Goal: Task Accomplishment & Management: Use online tool/utility

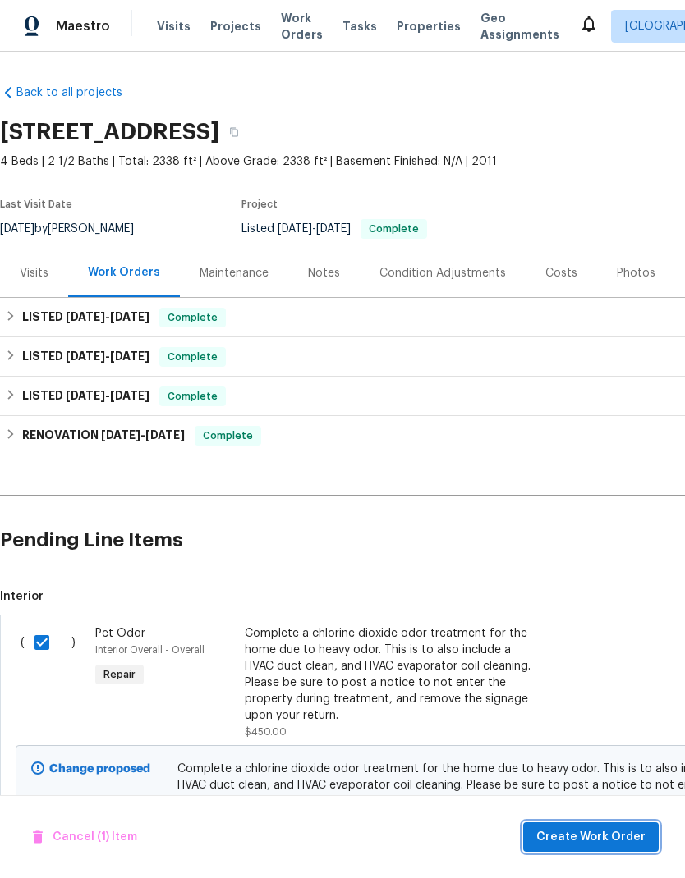
click at [601, 840] on span "Create Work Order" at bounding box center [590, 837] width 109 height 21
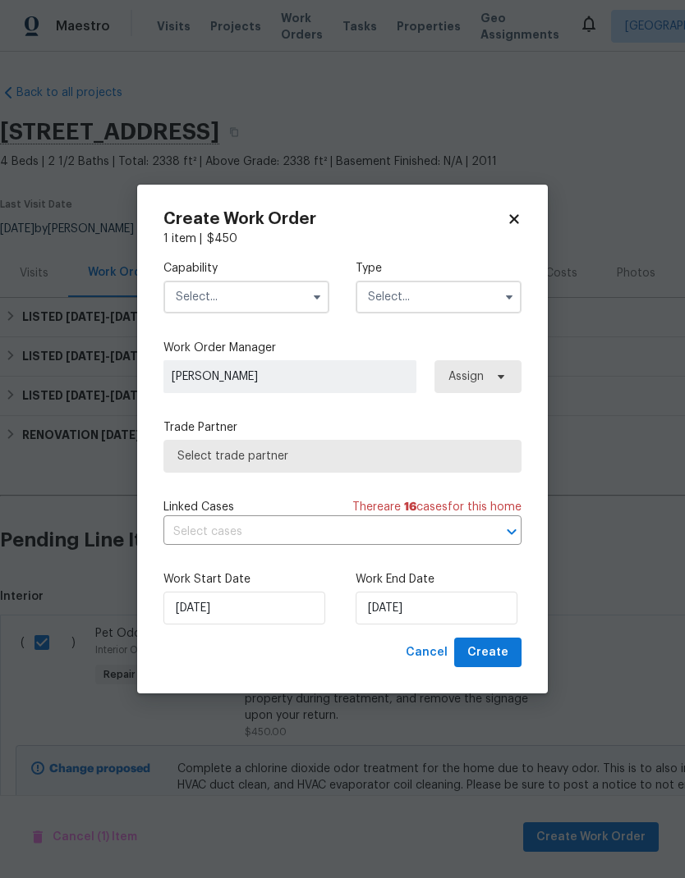
click at [299, 296] on input "text" at bounding box center [246, 297] width 166 height 33
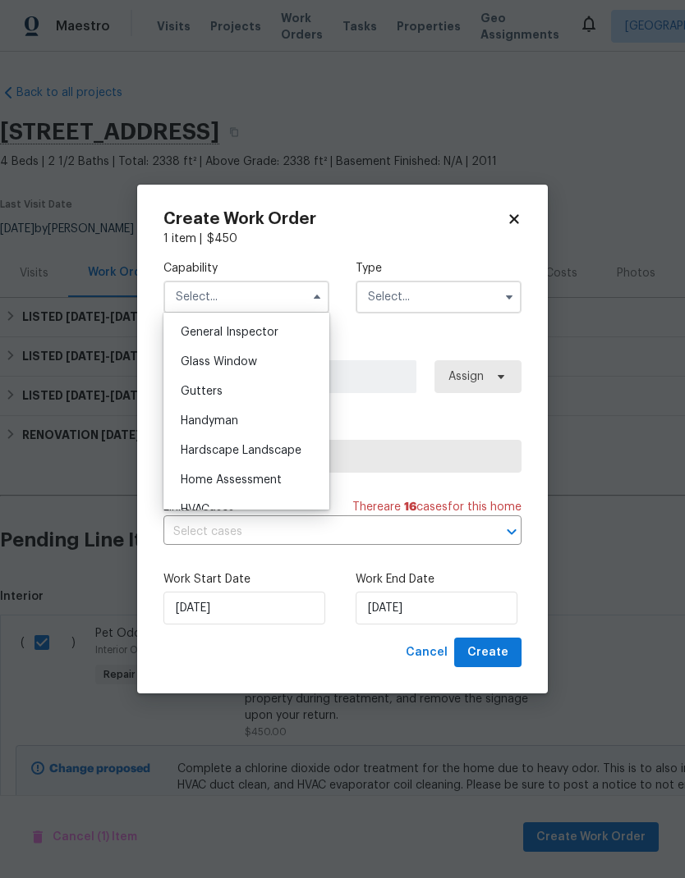
scroll to position [861, 0]
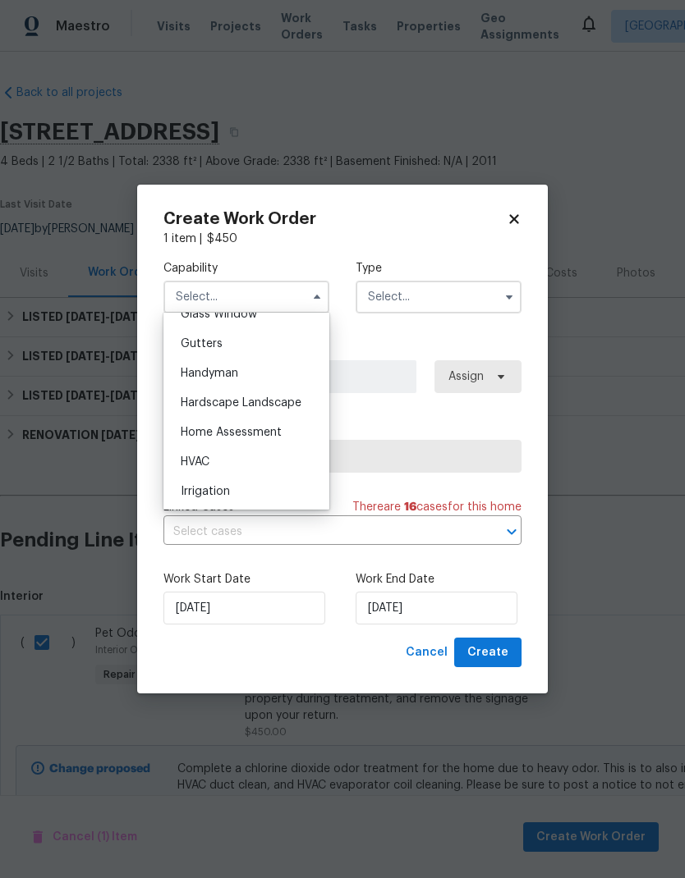
checkbox input "false"
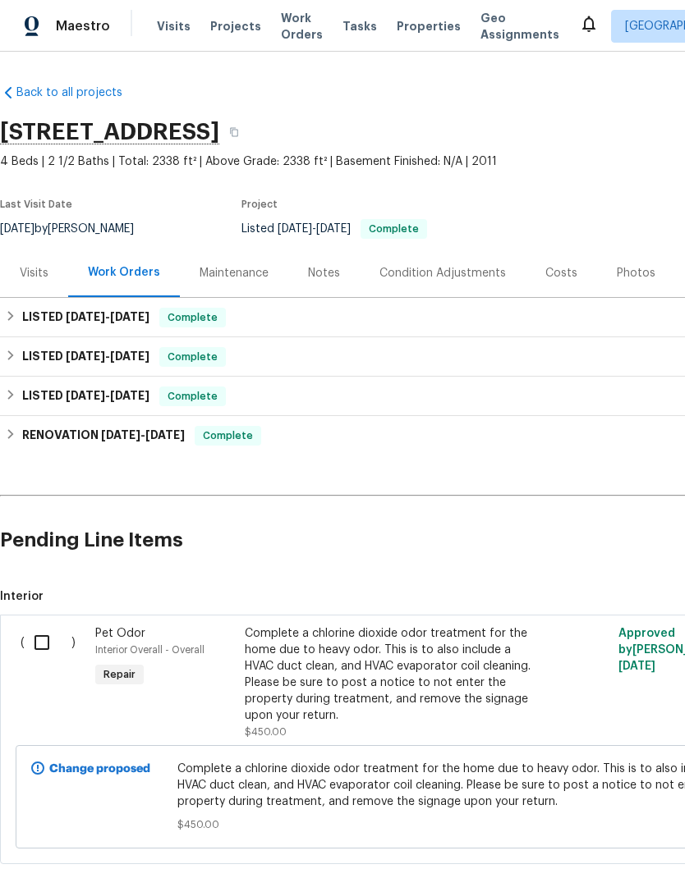
click at [47, 643] on input "checkbox" at bounding box center [48, 643] width 47 height 34
checkbox input "true"
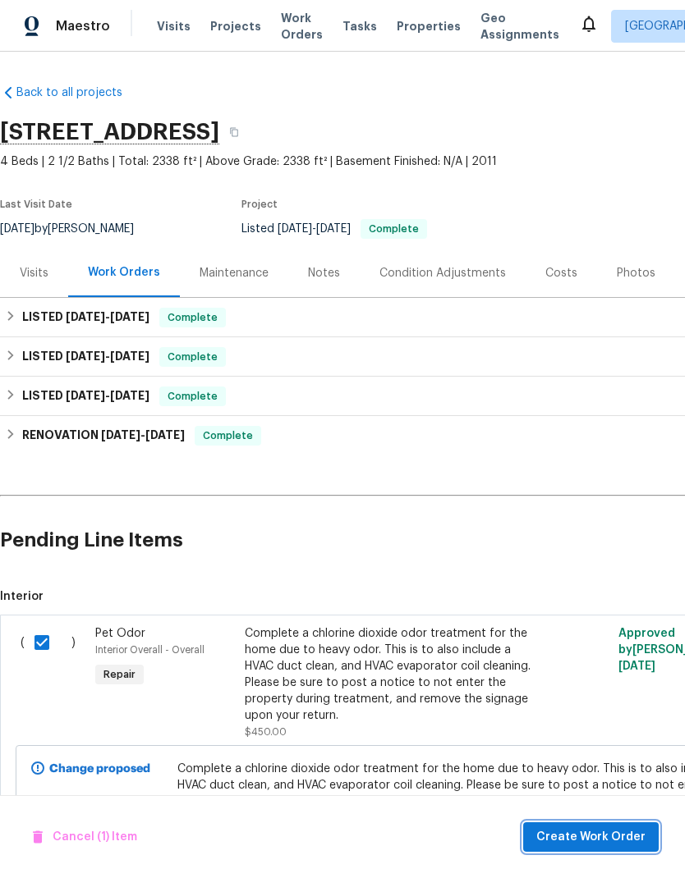
click at [611, 846] on span "Create Work Order" at bounding box center [590, 837] width 109 height 21
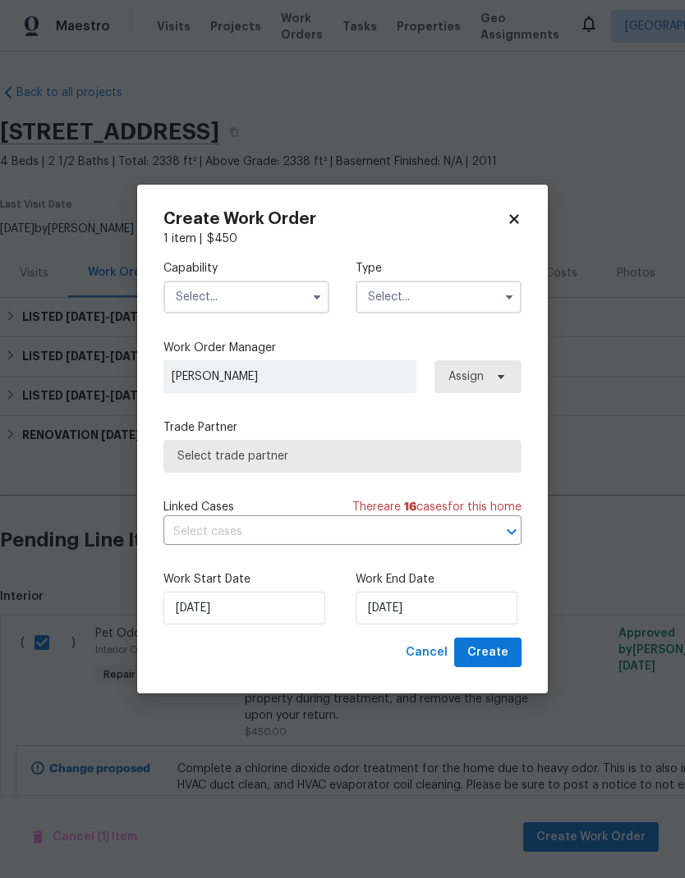
click at [277, 288] on input "text" at bounding box center [246, 297] width 166 height 33
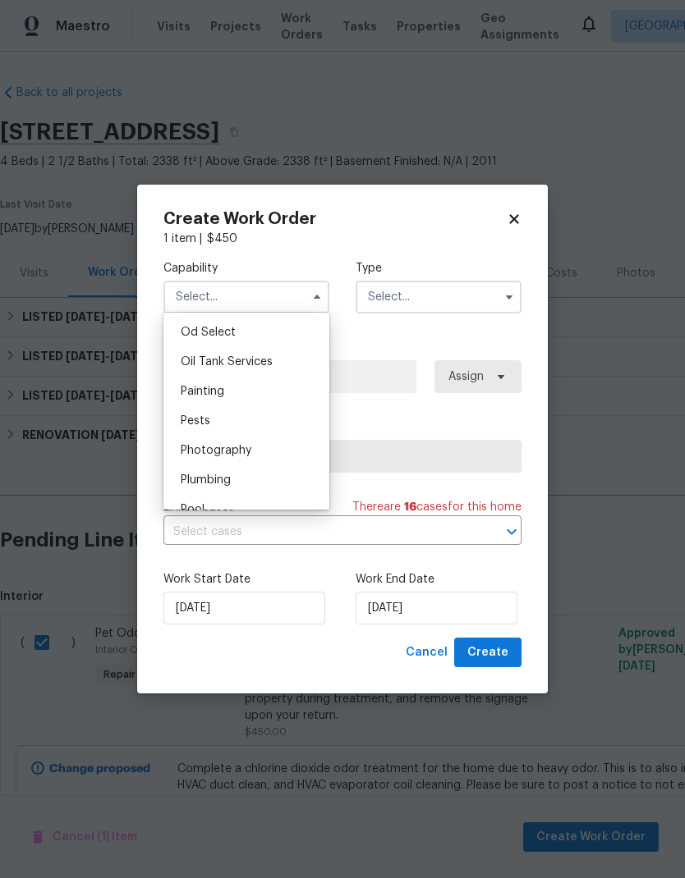
scroll to position [1304, 0]
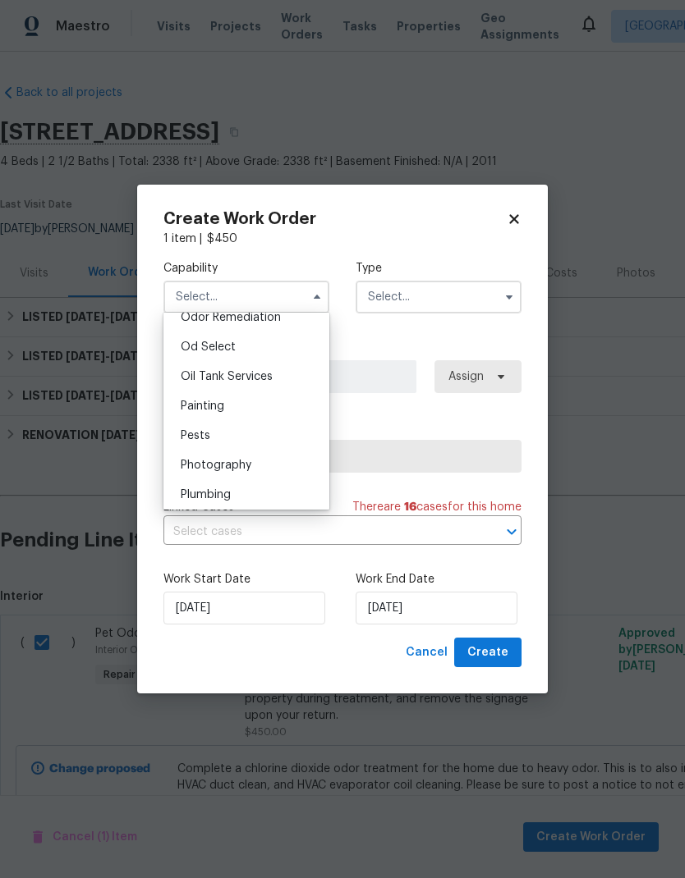
click at [287, 325] on div "Odor Remediation" at bounding box center [246, 318] width 158 height 30
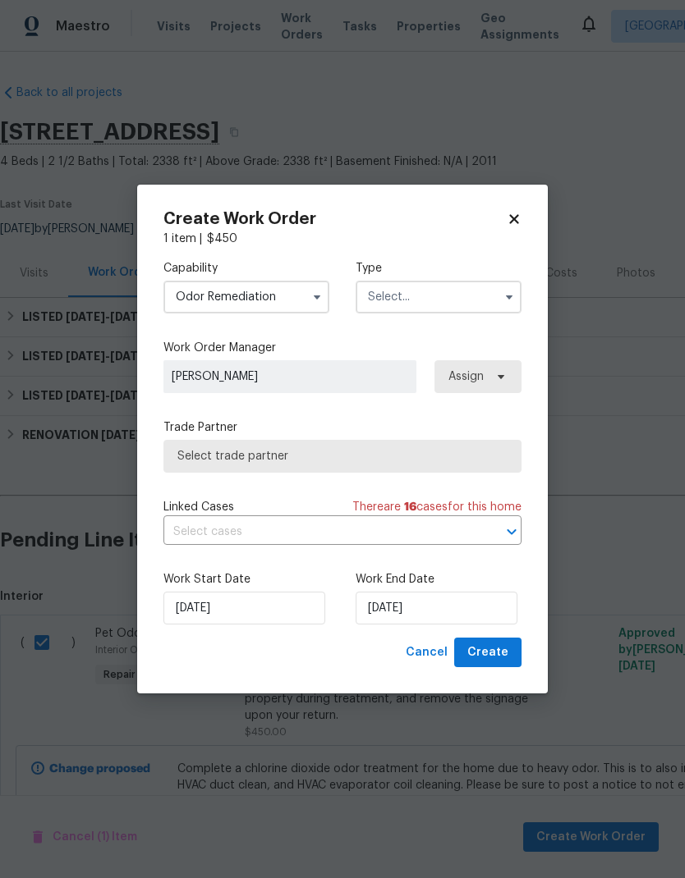
type input "Odor Remediation"
click at [461, 301] on input "text" at bounding box center [438, 297] width 166 height 33
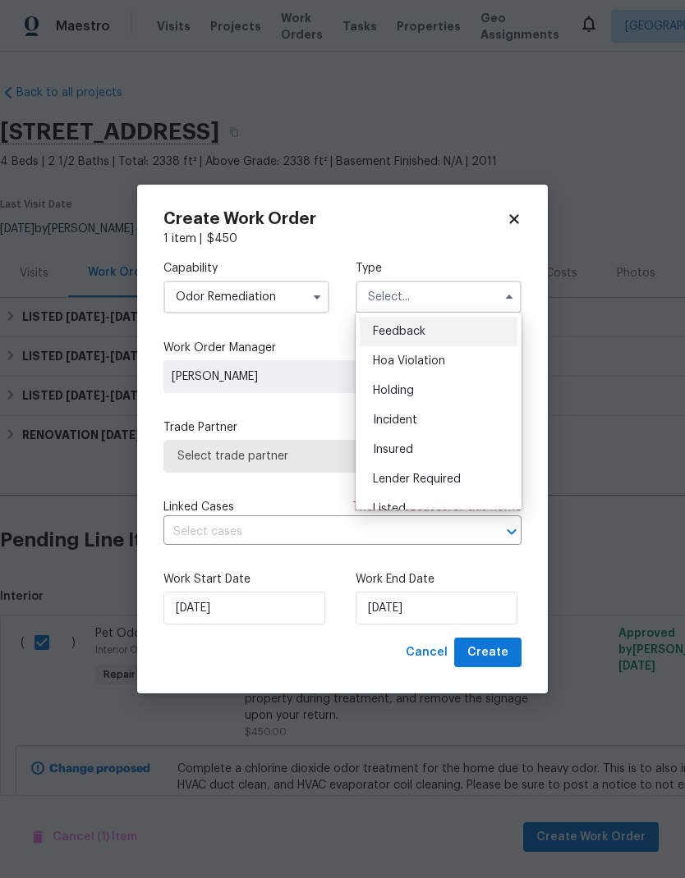
click at [441, 498] on div "Listed" at bounding box center [439, 509] width 158 height 30
type input "Listed"
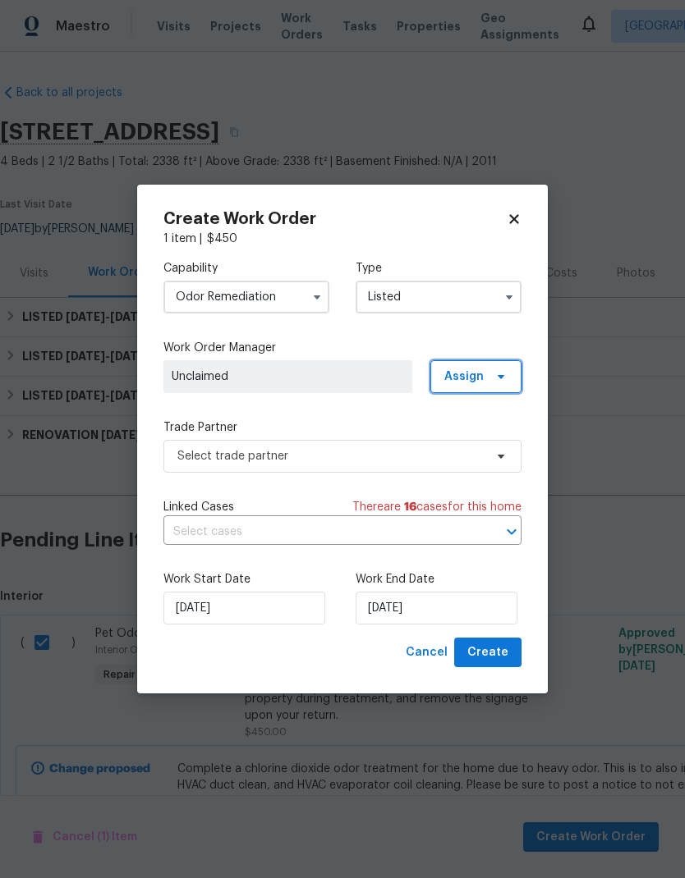
click at [488, 378] on span "Assign" at bounding box center [475, 376] width 91 height 33
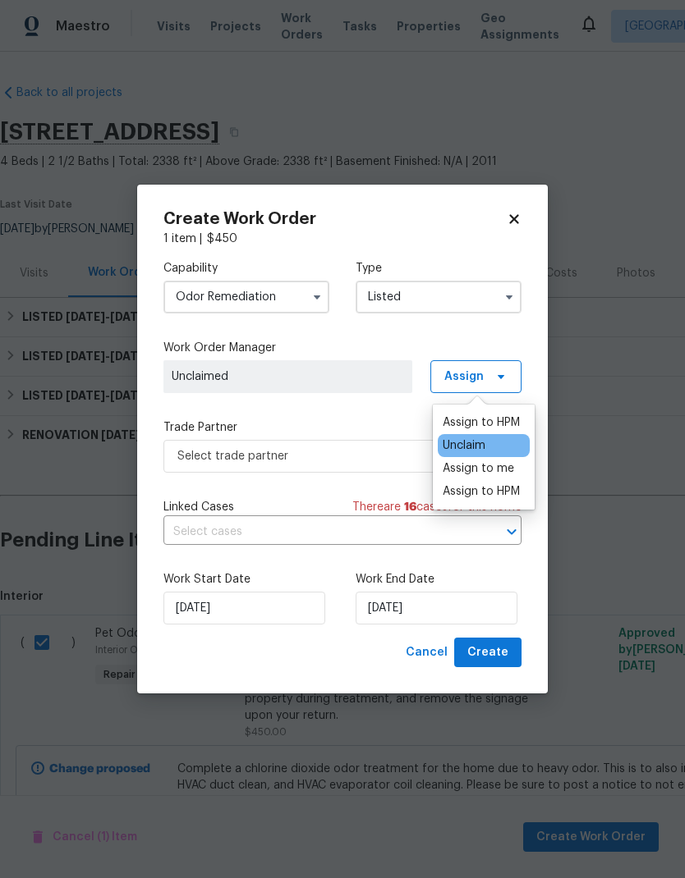
click at [497, 425] on div "Assign to HPM" at bounding box center [480, 423] width 77 height 16
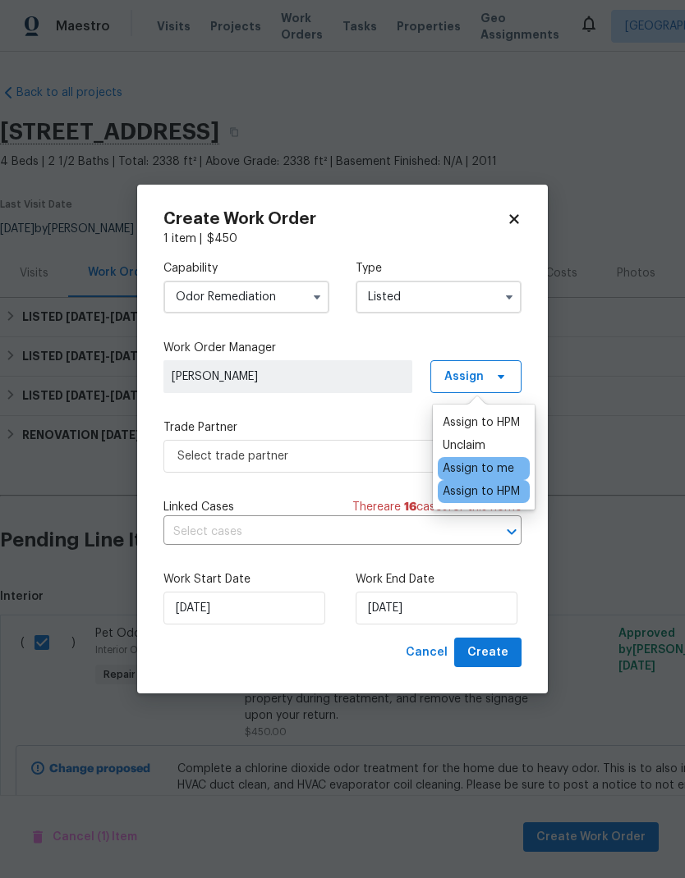
click at [370, 519] on body "Maestro Visits Projects Work Orders Tasks Properties Geo Assignments Albuquerqu…" at bounding box center [342, 439] width 685 height 878
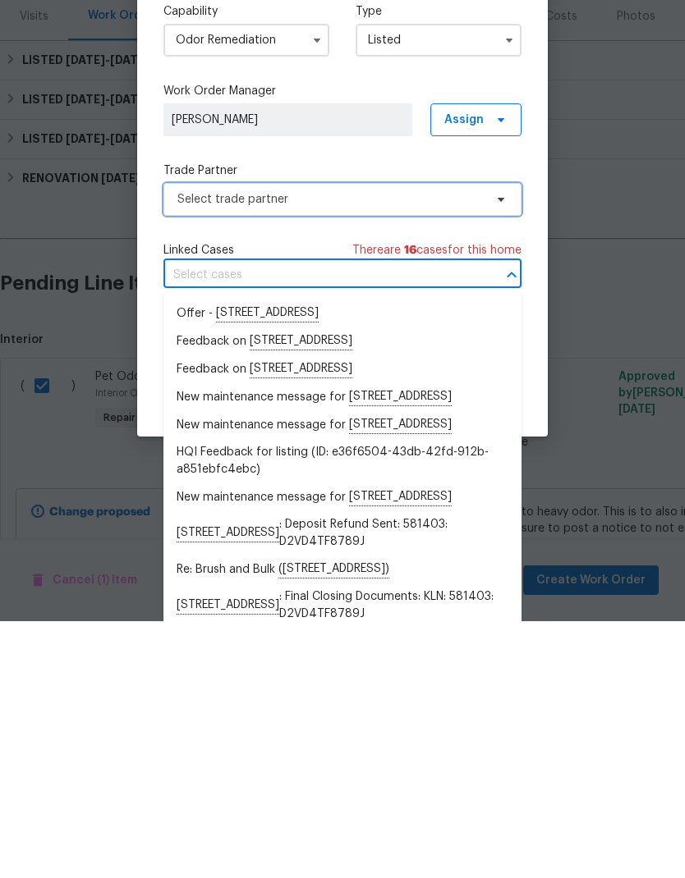
click at [447, 440] on span "Select trade partner" at bounding box center [342, 456] width 358 height 33
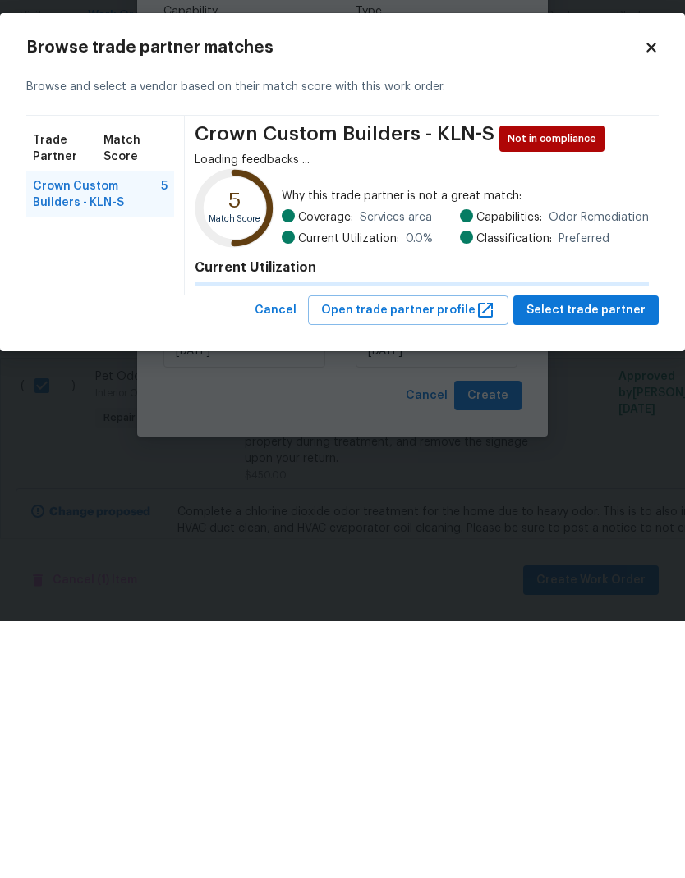
scroll to position [66, 0]
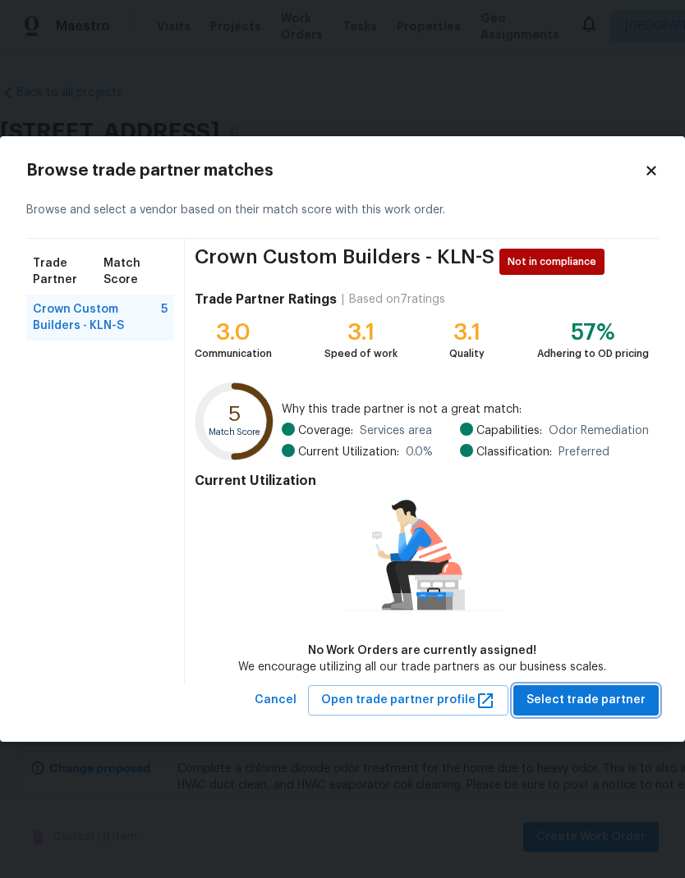
click at [602, 701] on span "Select trade partner" at bounding box center [585, 700] width 119 height 21
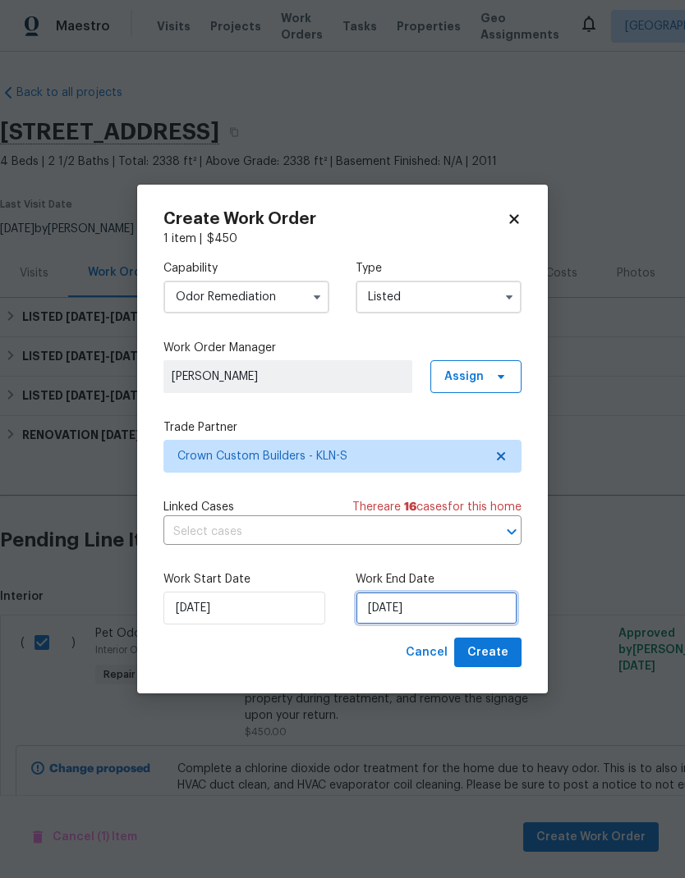
click at [414, 622] on input "9/3/2025" at bounding box center [436, 608] width 162 height 33
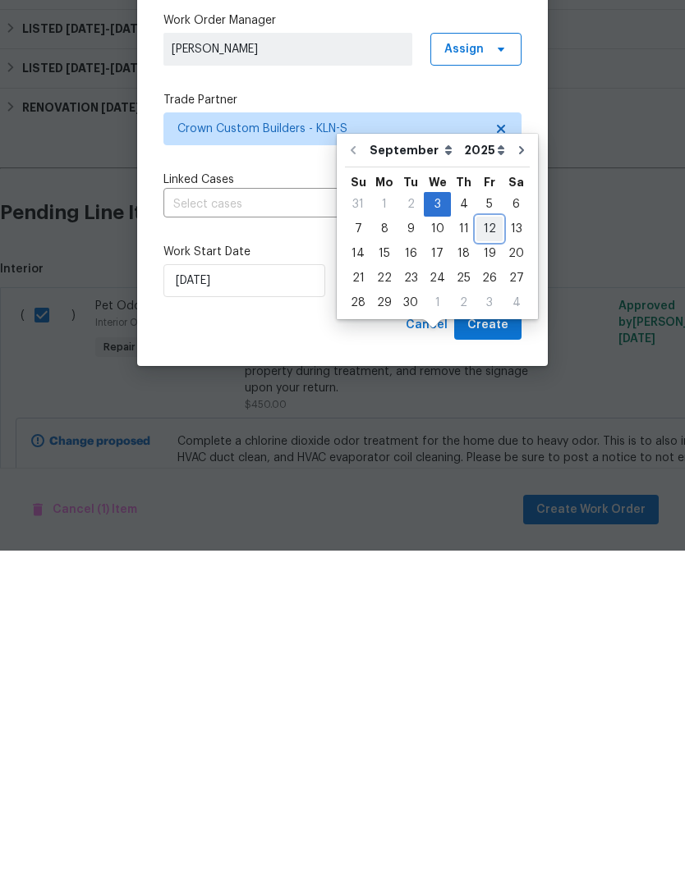
click at [482, 545] on div "12" at bounding box center [489, 556] width 26 height 23
type input "9/12/2025"
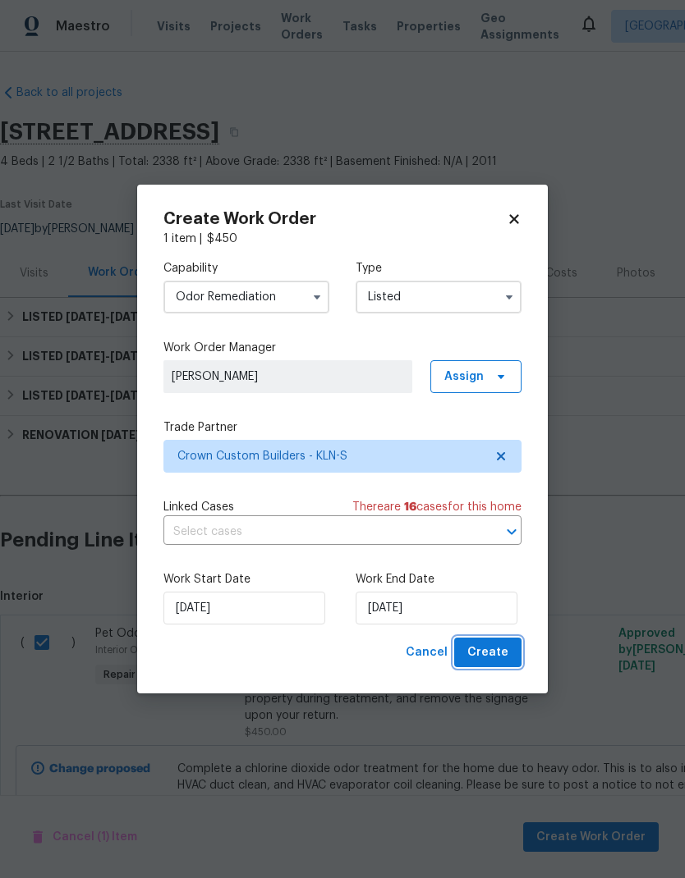
click at [500, 653] on span "Create" at bounding box center [487, 653] width 41 height 21
checkbox input "false"
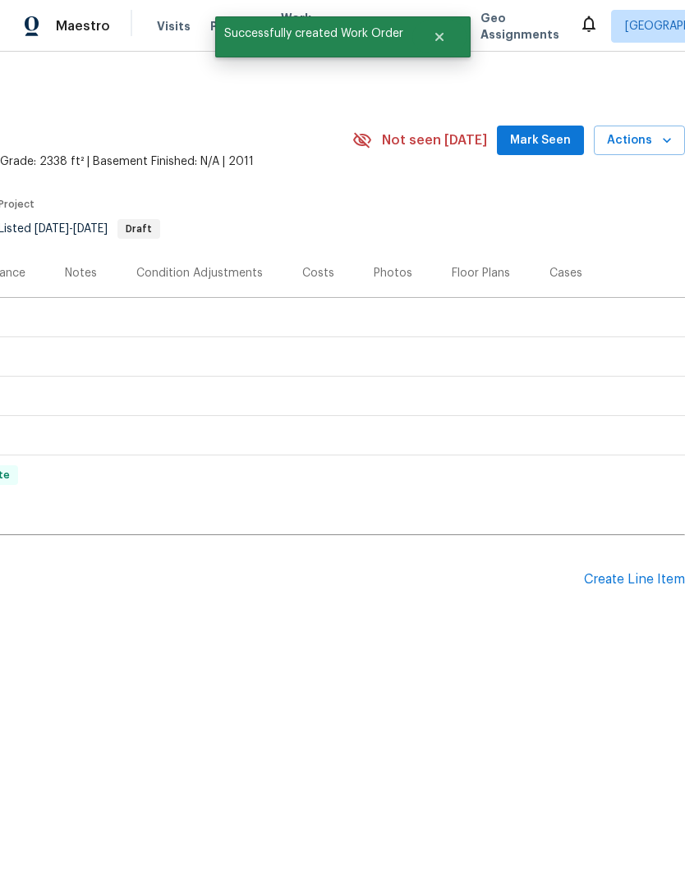
scroll to position [0, 243]
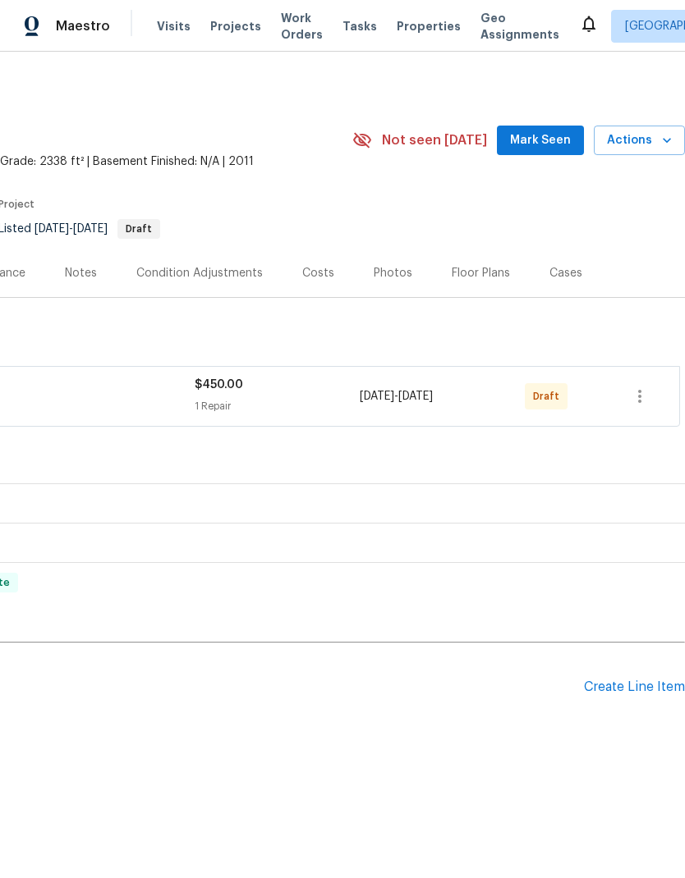
scroll to position [0, 243]
click at [648, 395] on icon "button" at bounding box center [640, 397] width 20 height 20
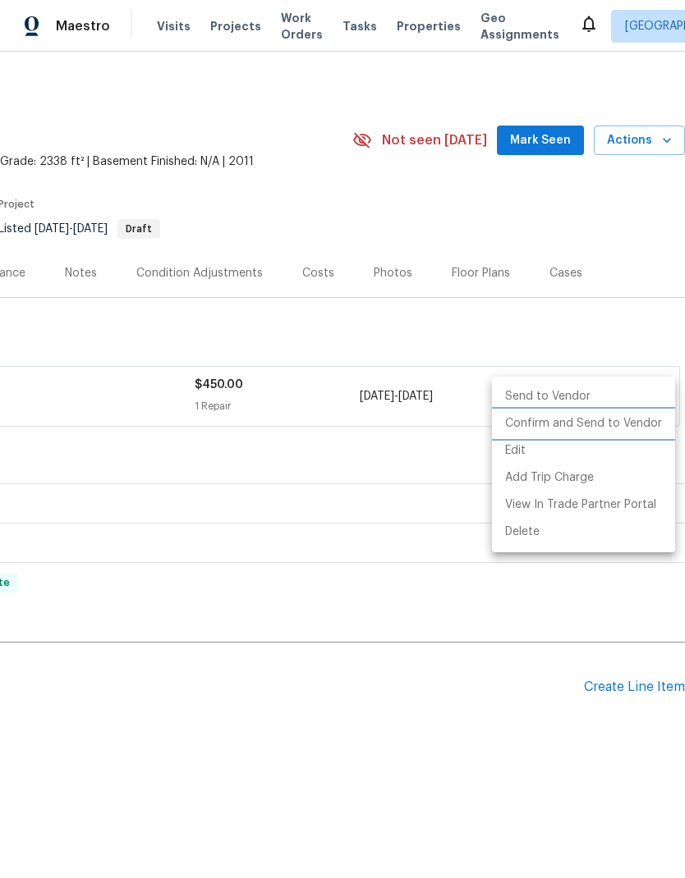
click at [636, 431] on li "Confirm and Send to Vendor" at bounding box center [583, 423] width 183 height 27
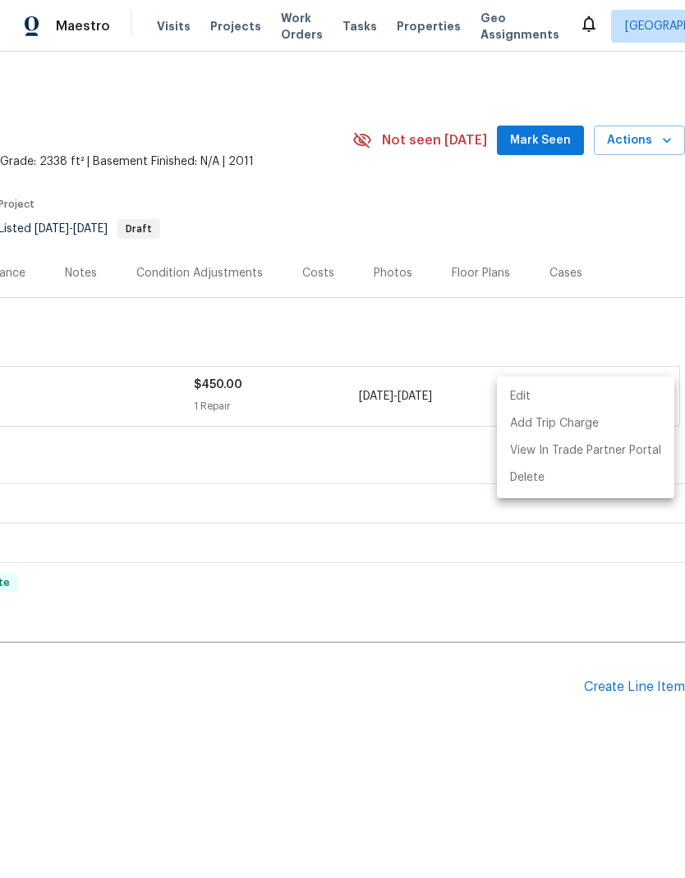
click at [434, 767] on div at bounding box center [342, 439] width 685 height 878
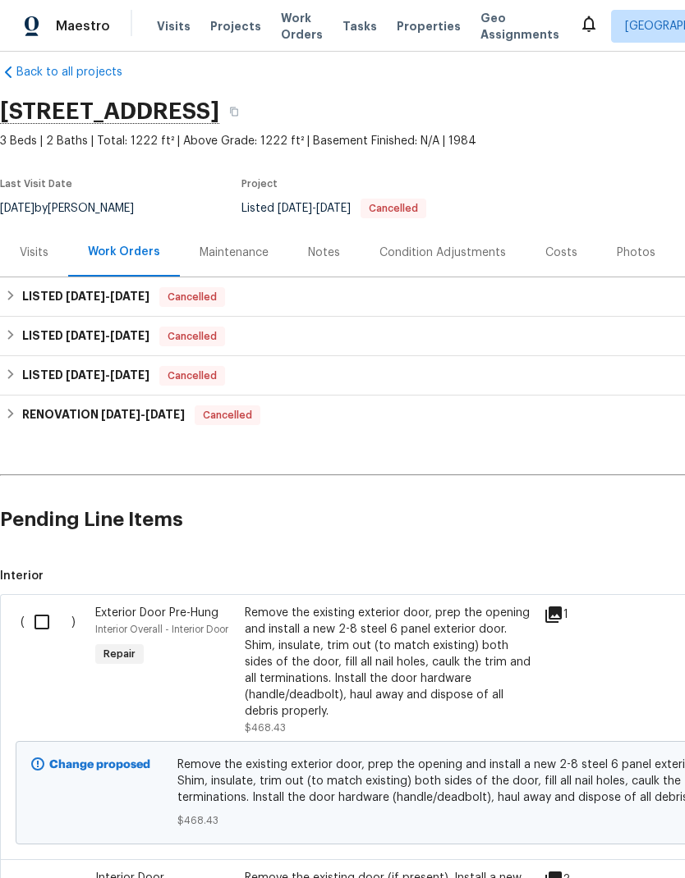
scroll to position [22, 0]
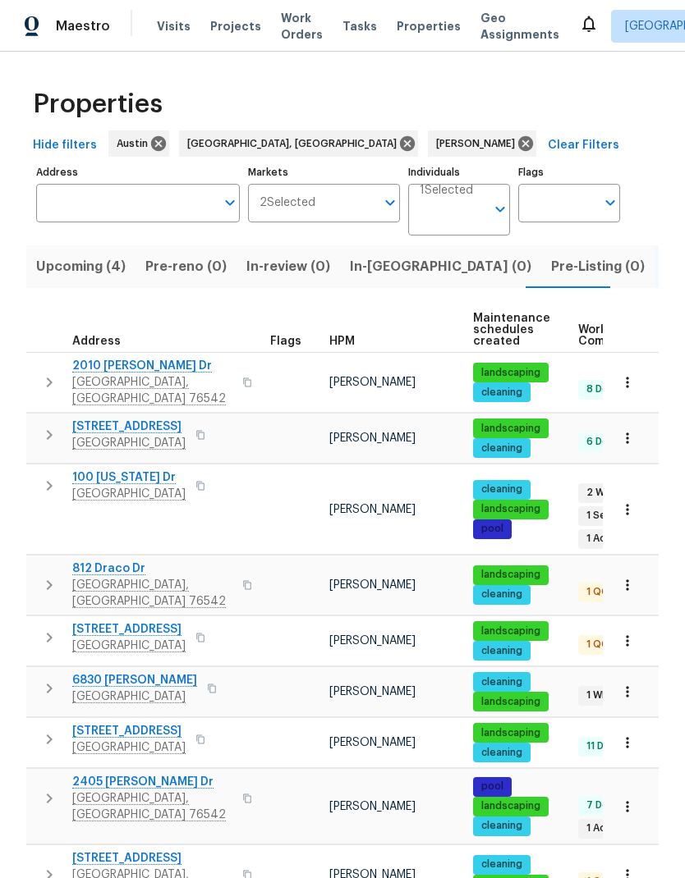
scroll to position [176, 0]
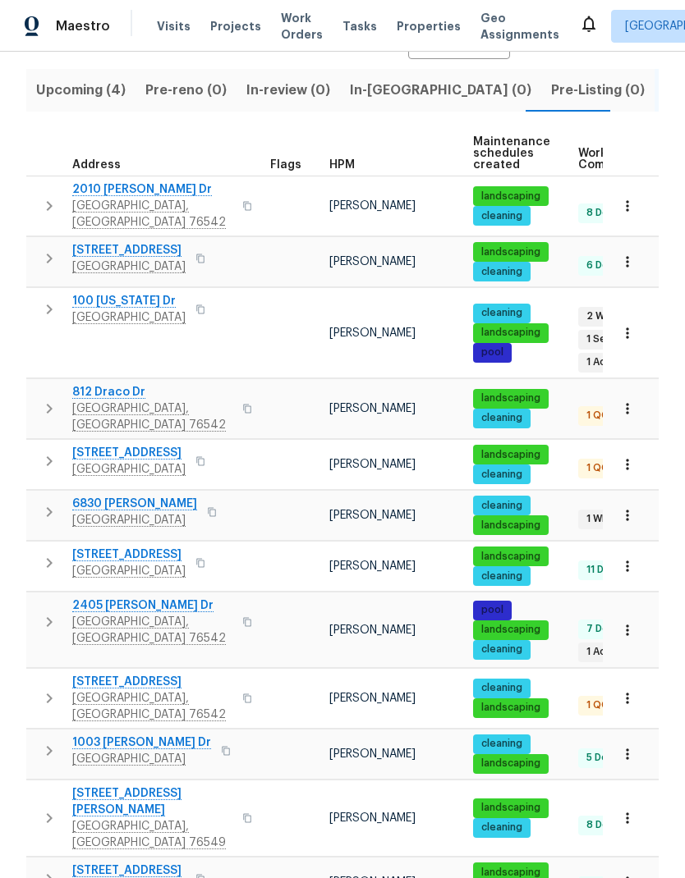
click at [289, 34] on span "Work Orders" at bounding box center [302, 26] width 42 height 33
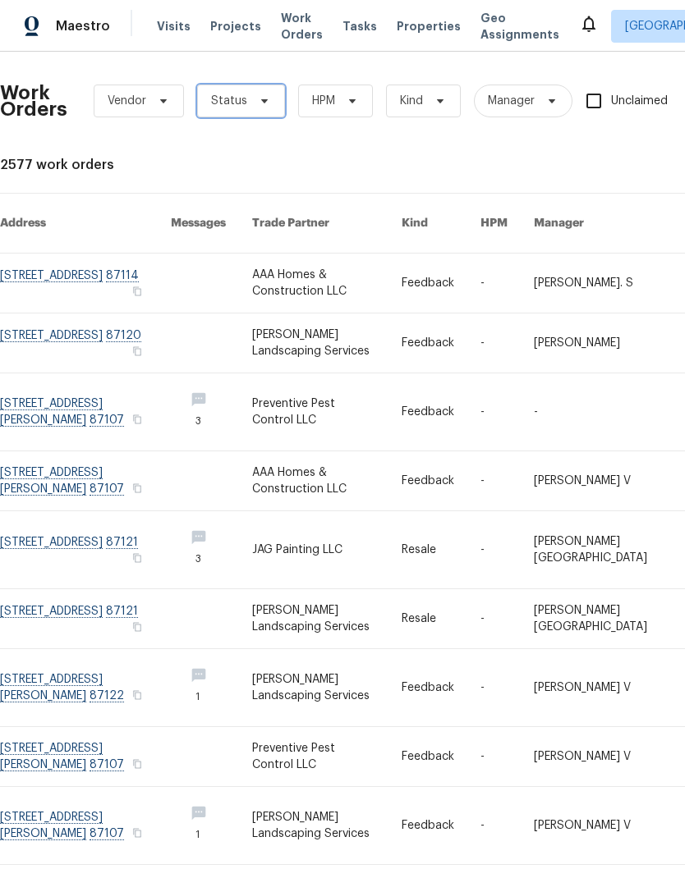
click at [239, 106] on span "Status" at bounding box center [229, 101] width 36 height 16
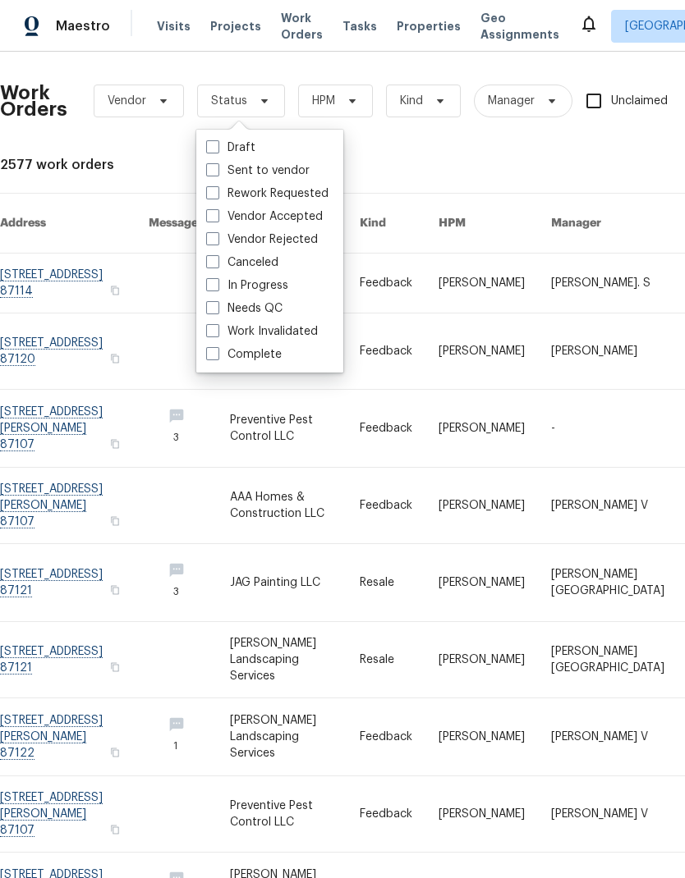
click at [208, 306] on span at bounding box center [212, 307] width 13 height 13
click at [208, 306] on input "Needs QC" at bounding box center [211, 305] width 11 height 11
checkbox input "true"
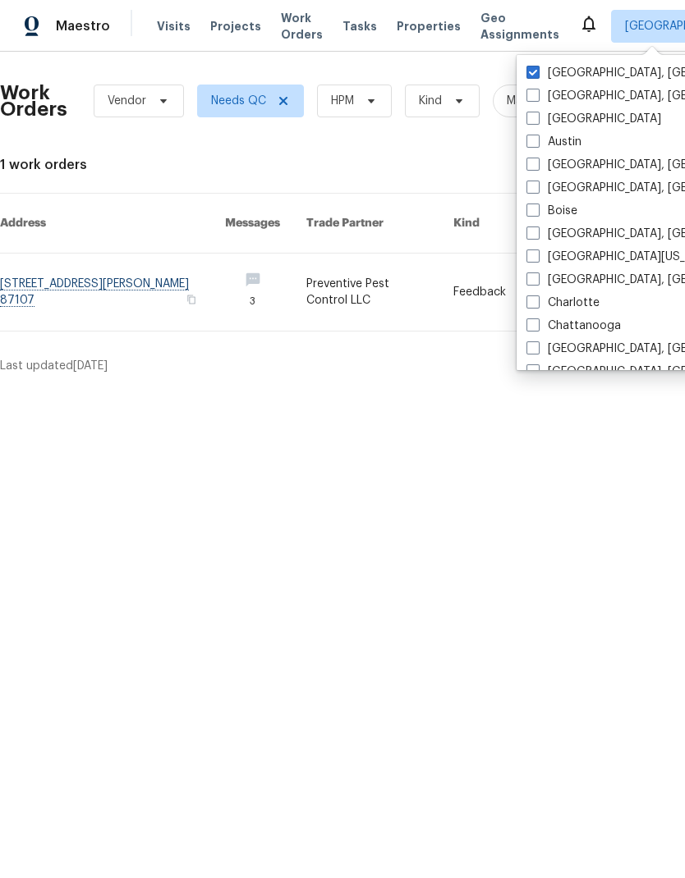
click at [538, 135] on span at bounding box center [532, 141] width 13 height 13
click at [537, 135] on input "Austin" at bounding box center [531, 139] width 11 height 11
checkbox input "true"
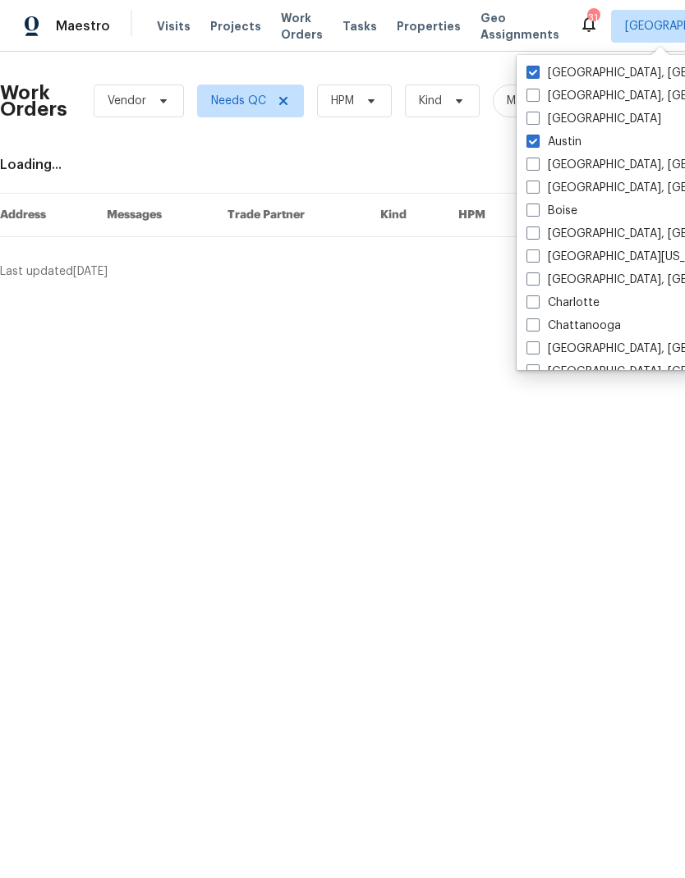
click at [534, 75] on span at bounding box center [532, 72] width 13 height 13
click at [534, 75] on input "Albuquerque, NM" at bounding box center [531, 70] width 11 height 11
checkbox input "false"
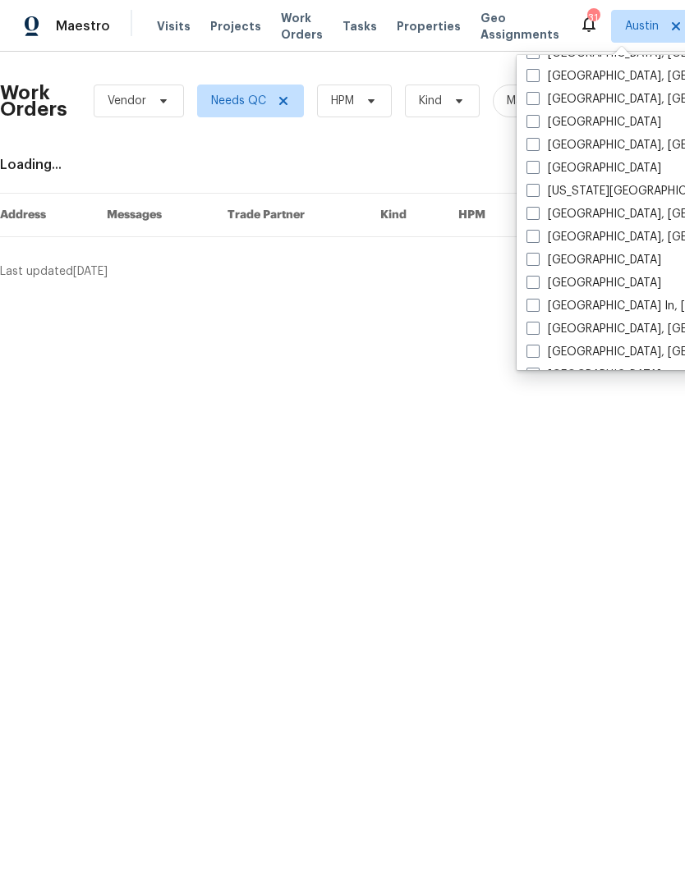
scroll to position [506, 0]
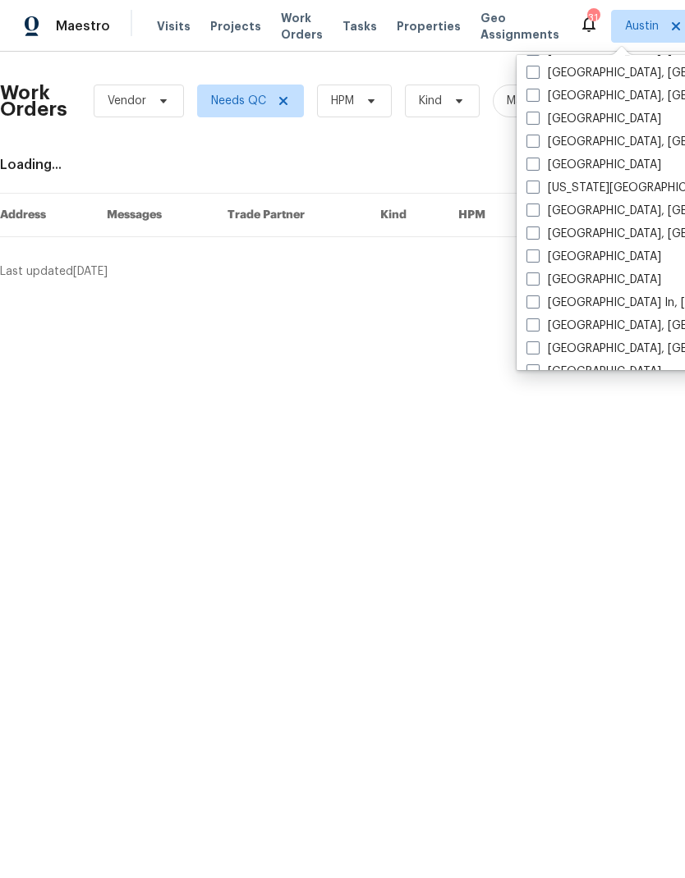
click at [542, 211] on label "Killeen, TX" at bounding box center [653, 211] width 254 height 16
click at [537, 211] on input "Killeen, TX" at bounding box center [531, 208] width 11 height 11
checkbox input "true"
click at [440, 293] on html "Maestro Visits Projects Work Orders Tasks Properties Geo Assignments 37 Austin …" at bounding box center [342, 146] width 685 height 293
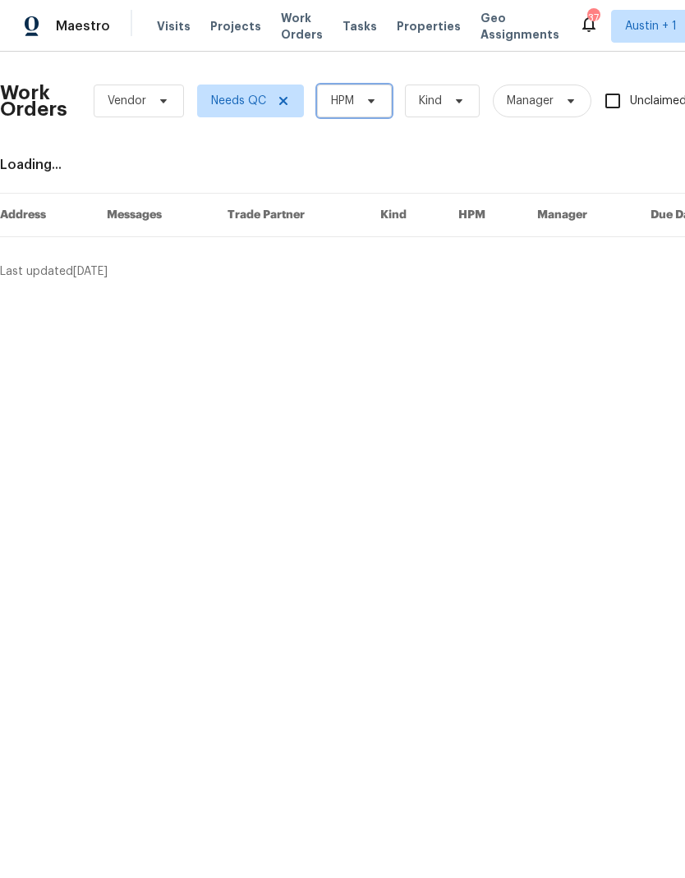
click at [365, 106] on icon at bounding box center [370, 100] width 13 height 13
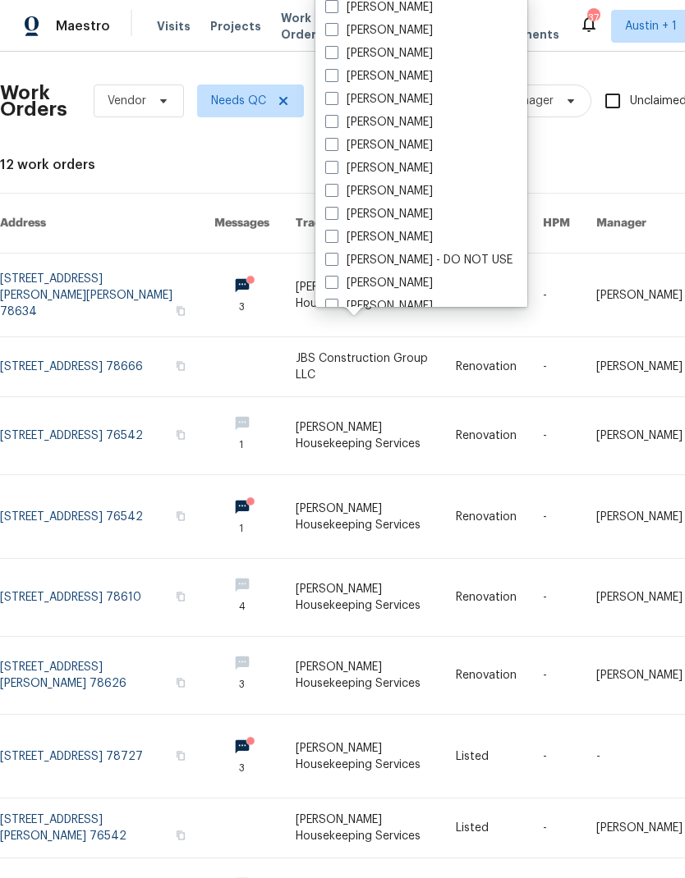
scroll to position [66, 0]
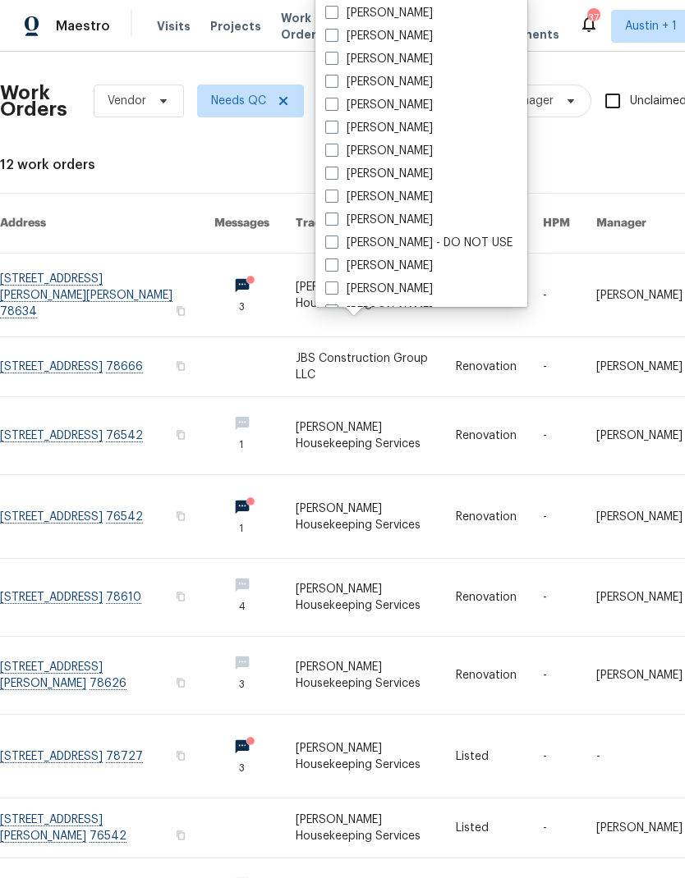
click at [351, 193] on label "[PERSON_NAME]" at bounding box center [379, 197] width 108 height 16
click at [336, 193] on input "[PERSON_NAME]" at bounding box center [330, 194] width 11 height 11
checkbox input "true"
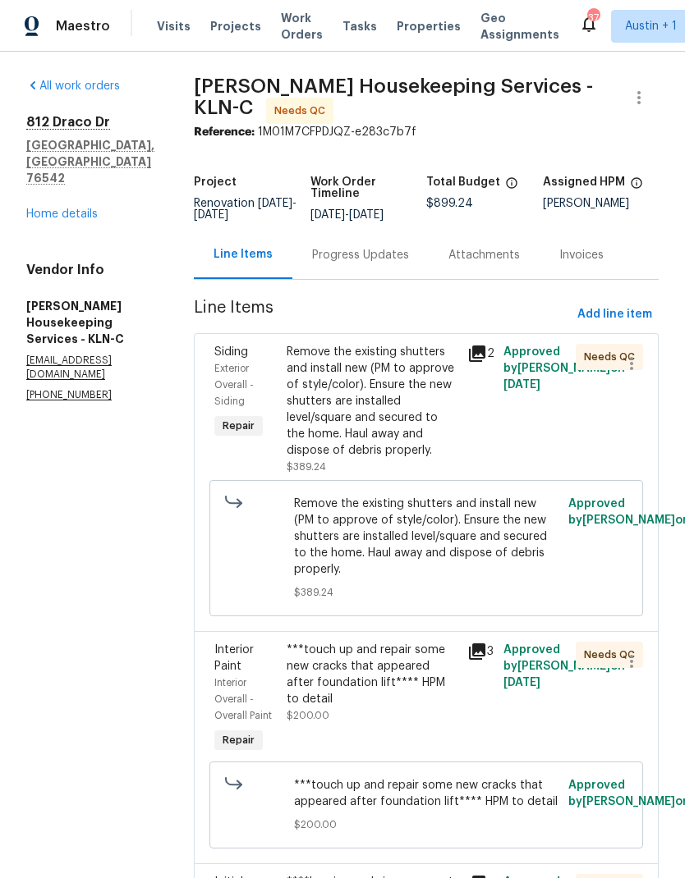
click at [388, 441] on div "Remove the existing shutters and install new (PM to approve of style/color). En…" at bounding box center [371, 401] width 171 height 115
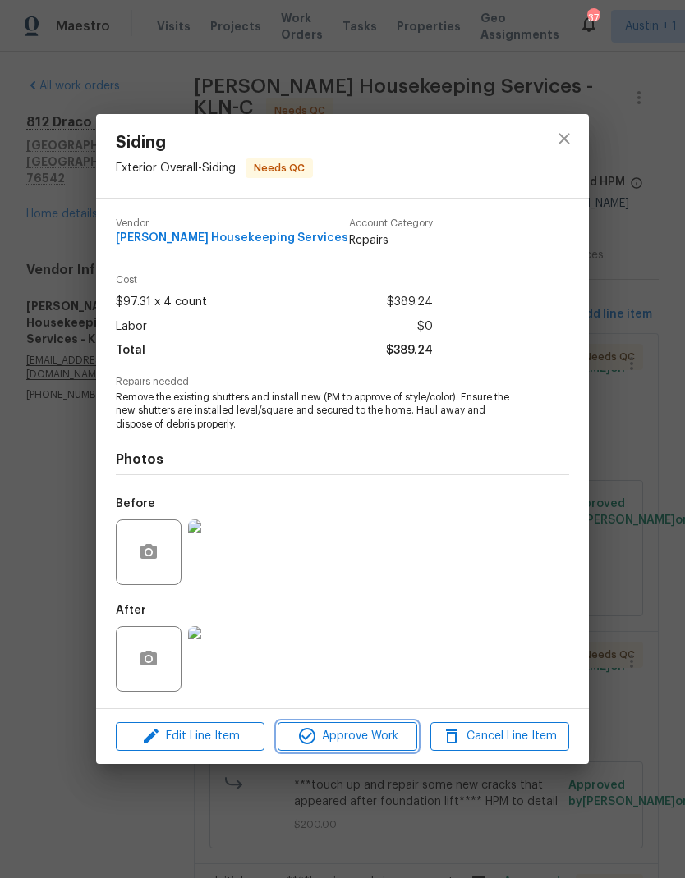
click at [381, 736] on span "Approve Work" at bounding box center [346, 736] width 129 height 21
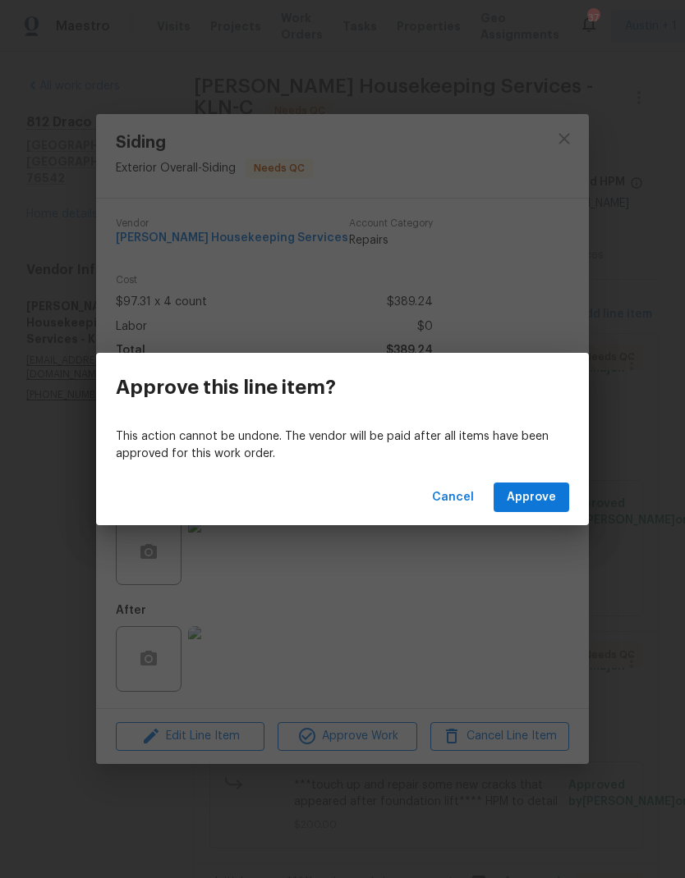
click at [536, 510] on button "Approve" at bounding box center [531, 498] width 76 height 30
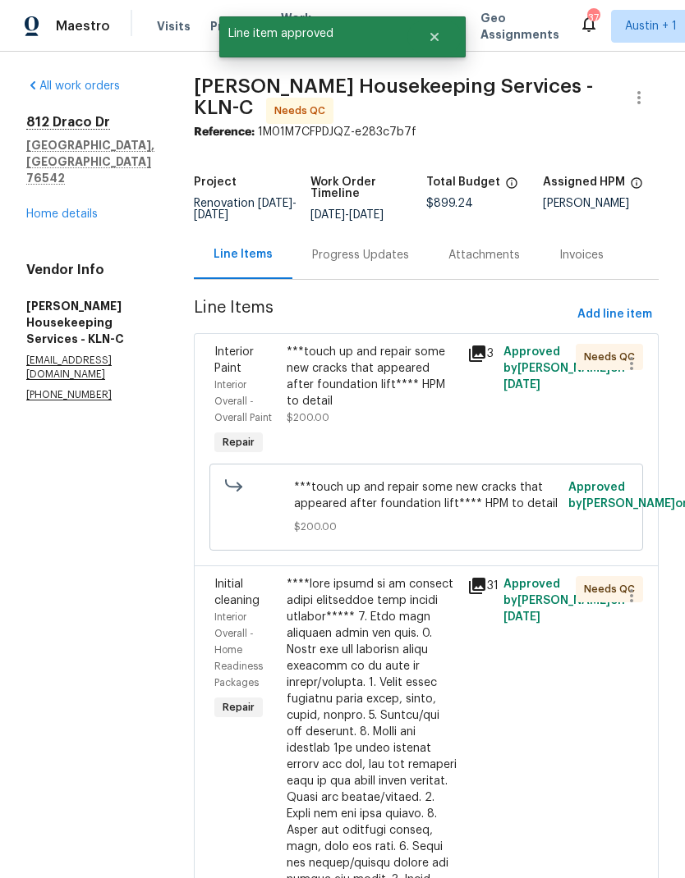
click at [423, 425] on div "***touch up and repair some new cracks that appeared after foundation lift**** …" at bounding box center [371, 385] width 171 height 82
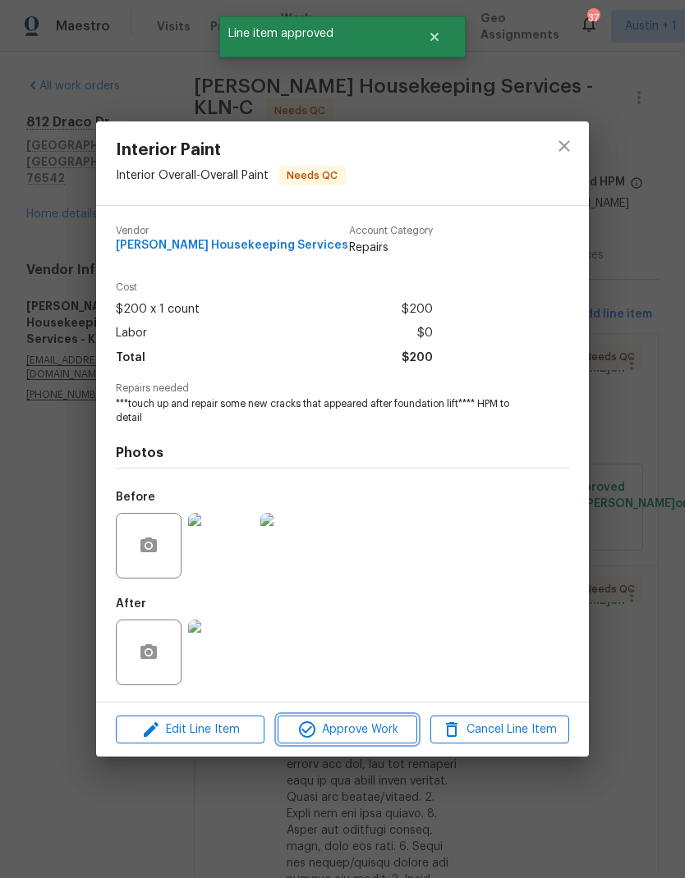
click at [392, 725] on span "Approve Work" at bounding box center [346, 730] width 129 height 21
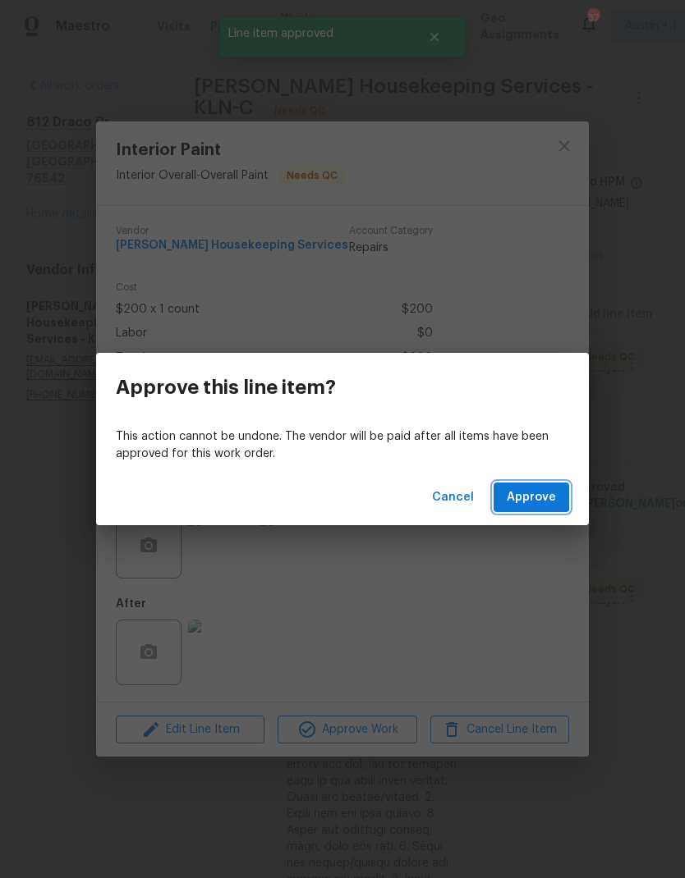
click at [532, 503] on span "Approve" at bounding box center [530, 498] width 49 height 21
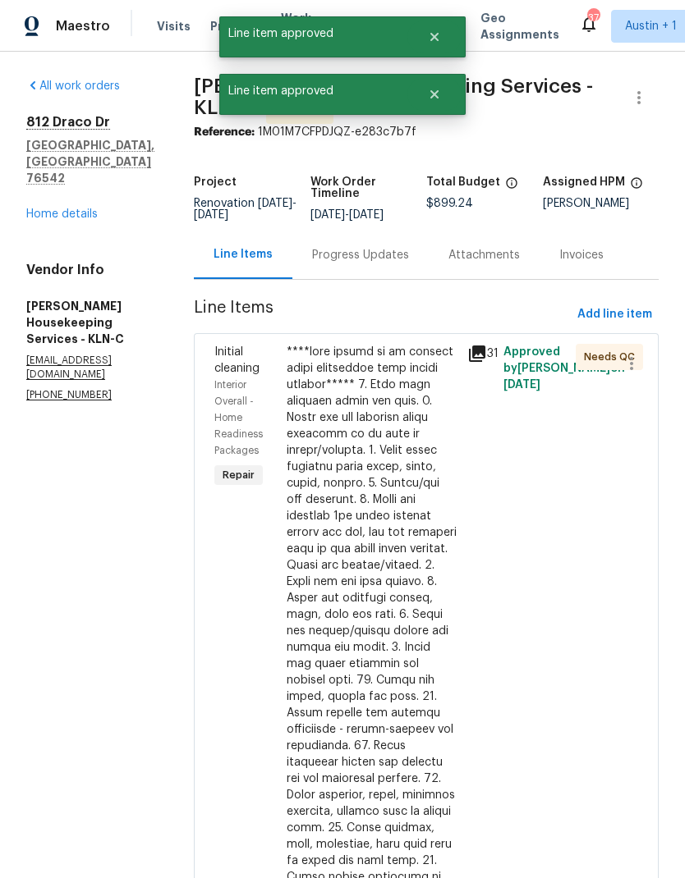
click at [388, 465] on div at bounding box center [371, 754] width 171 height 821
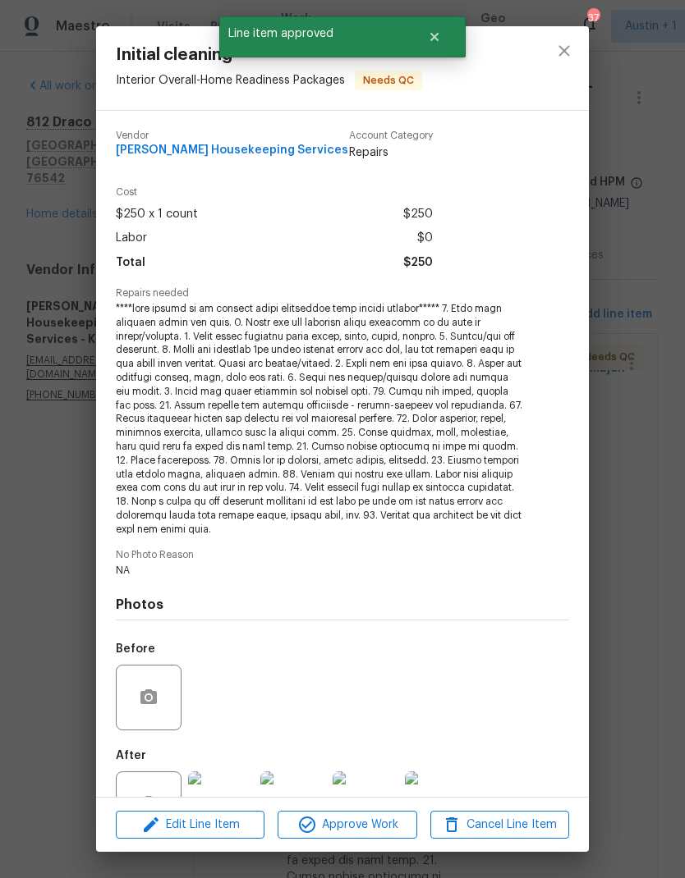
click at [359, 822] on span "Approve Work" at bounding box center [346, 825] width 129 height 21
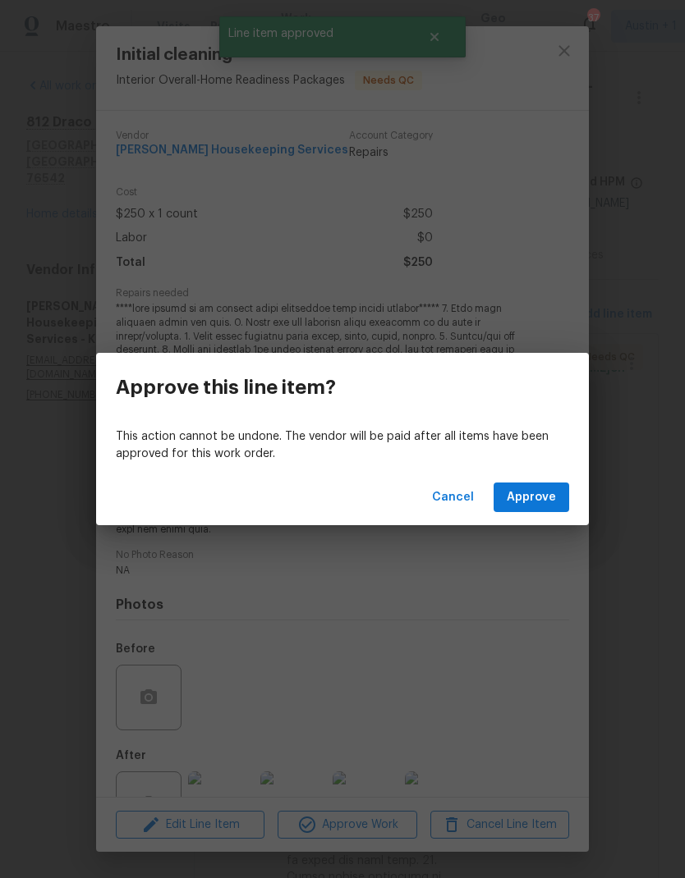
click at [537, 501] on span "Approve" at bounding box center [530, 498] width 49 height 21
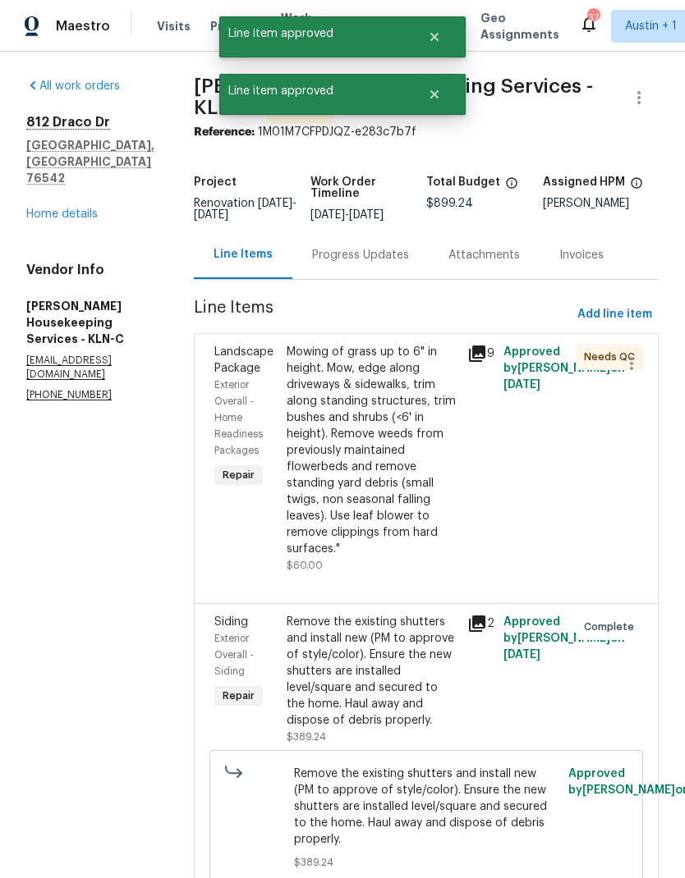
click at [366, 466] on div "Mowing of grass up to 6" in height. Mow, edge along driveways & sidewalks, trim…" at bounding box center [371, 450] width 171 height 213
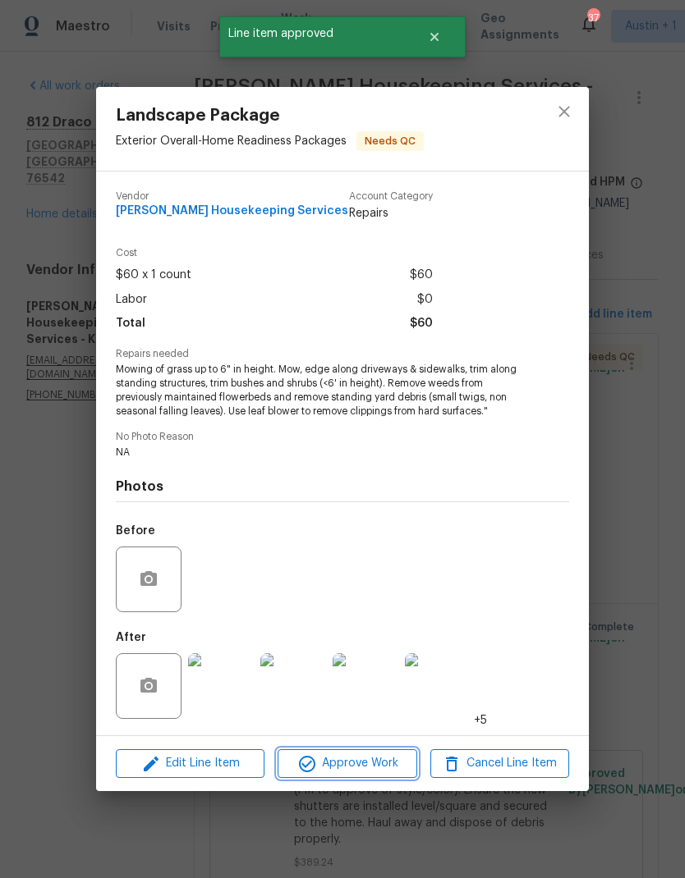
click at [370, 766] on span "Approve Work" at bounding box center [346, 764] width 129 height 21
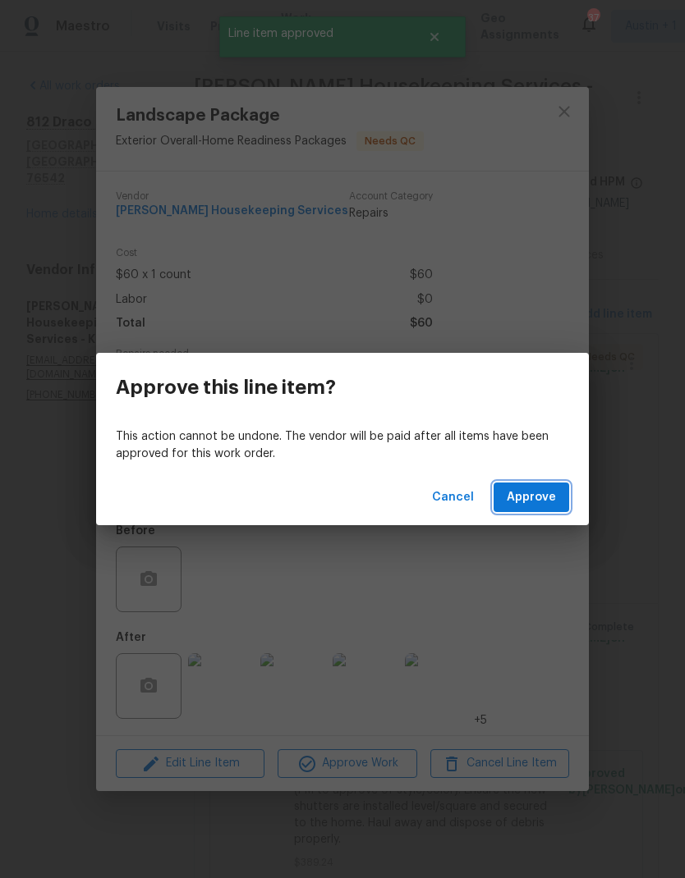
click at [542, 510] on button "Approve" at bounding box center [531, 498] width 76 height 30
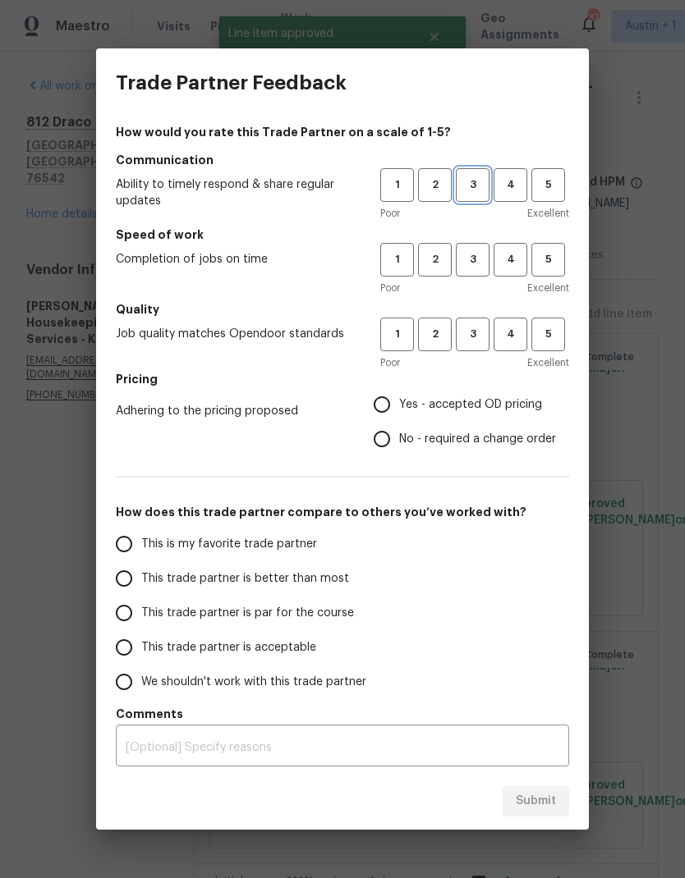
click at [460, 202] on button "3" at bounding box center [473, 185] width 34 height 34
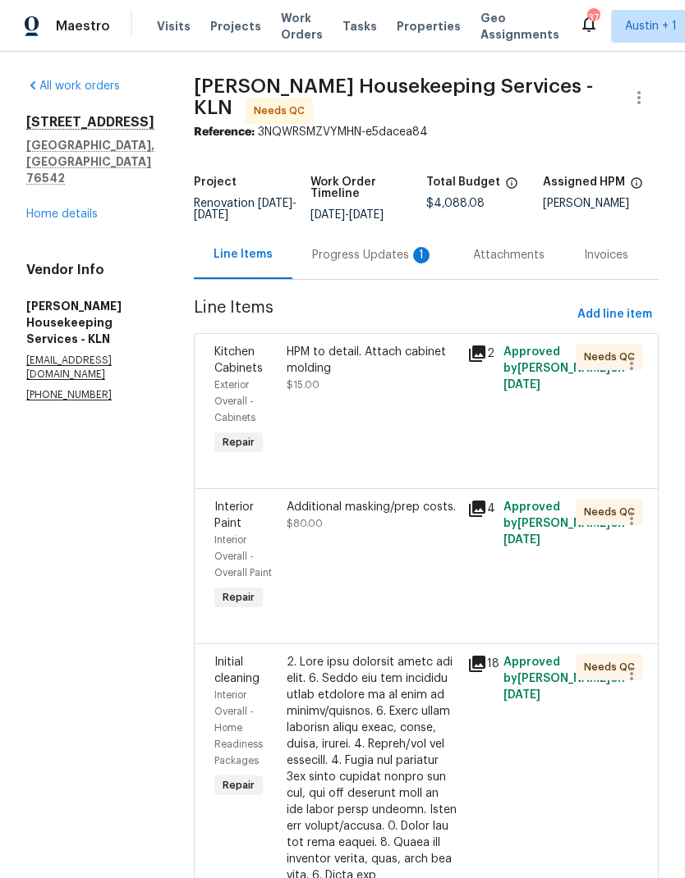
click at [384, 377] on div "HPM to detail. Attach cabinet molding" at bounding box center [371, 360] width 171 height 33
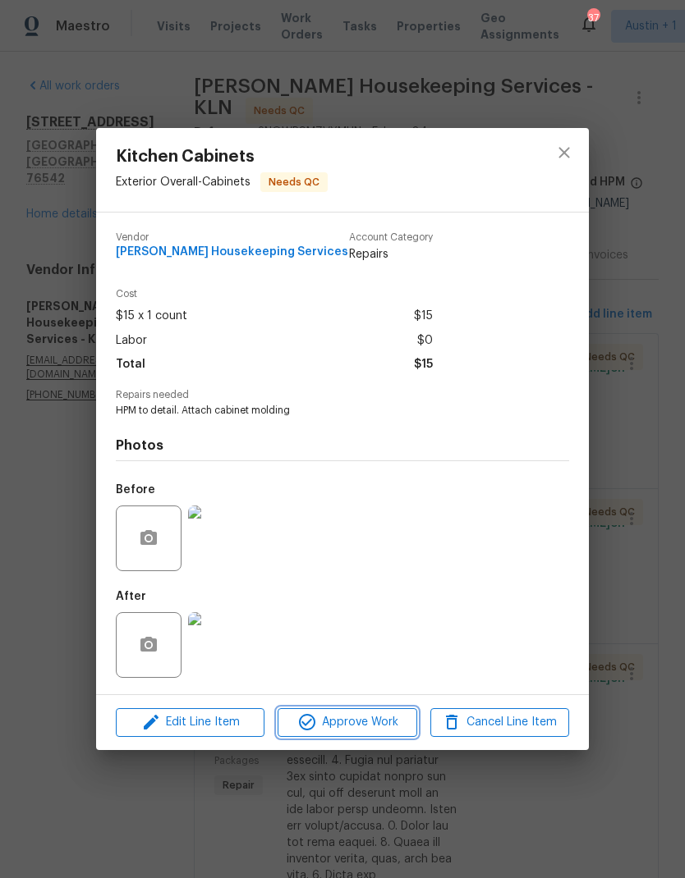
click at [378, 731] on span "Approve Work" at bounding box center [346, 723] width 129 height 21
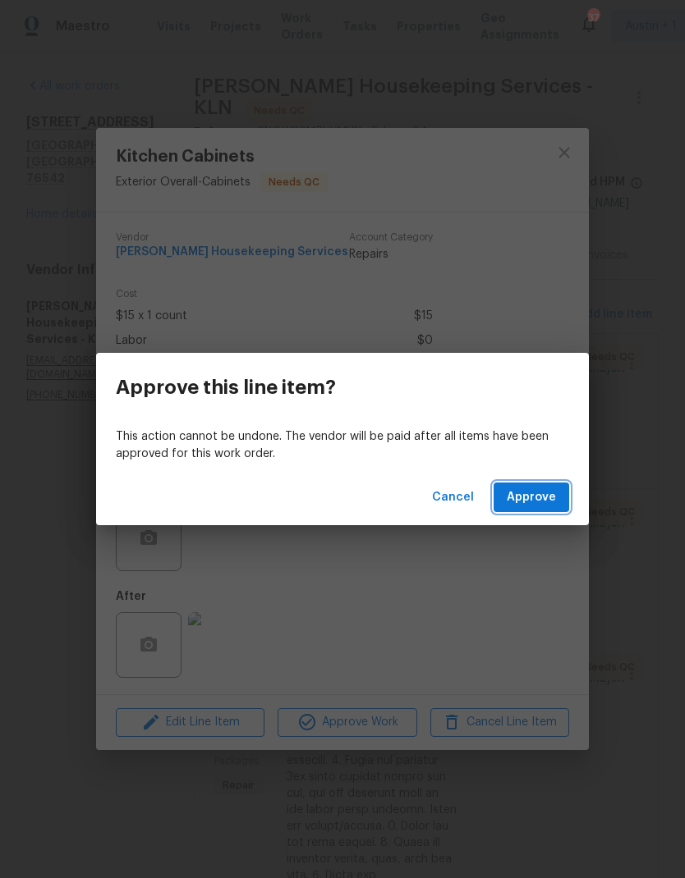
click at [550, 487] on button "Approve" at bounding box center [531, 498] width 76 height 30
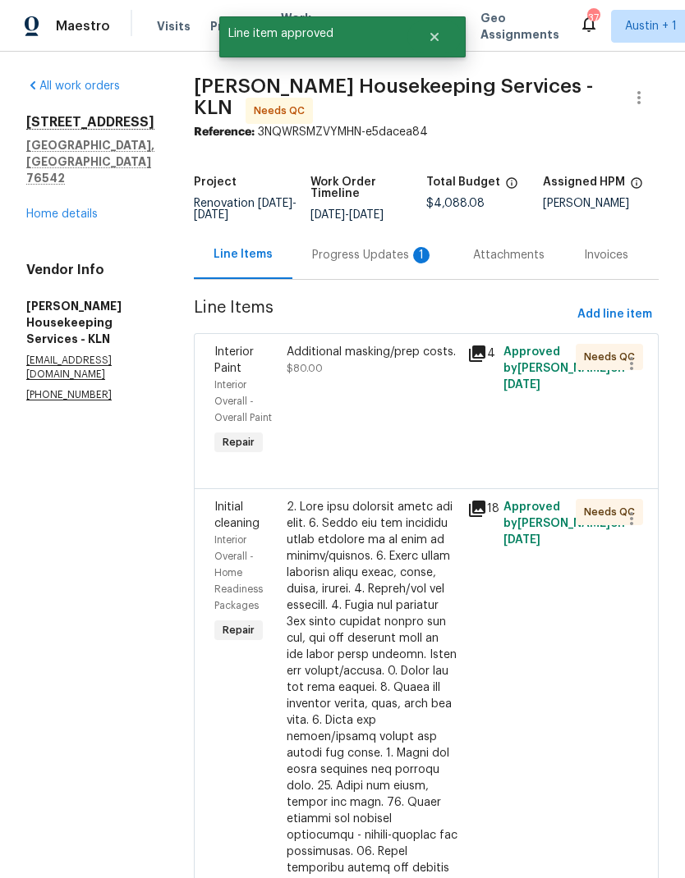
click at [403, 377] on div "Additional masking/prep costs. $80.00" at bounding box center [371, 360] width 171 height 33
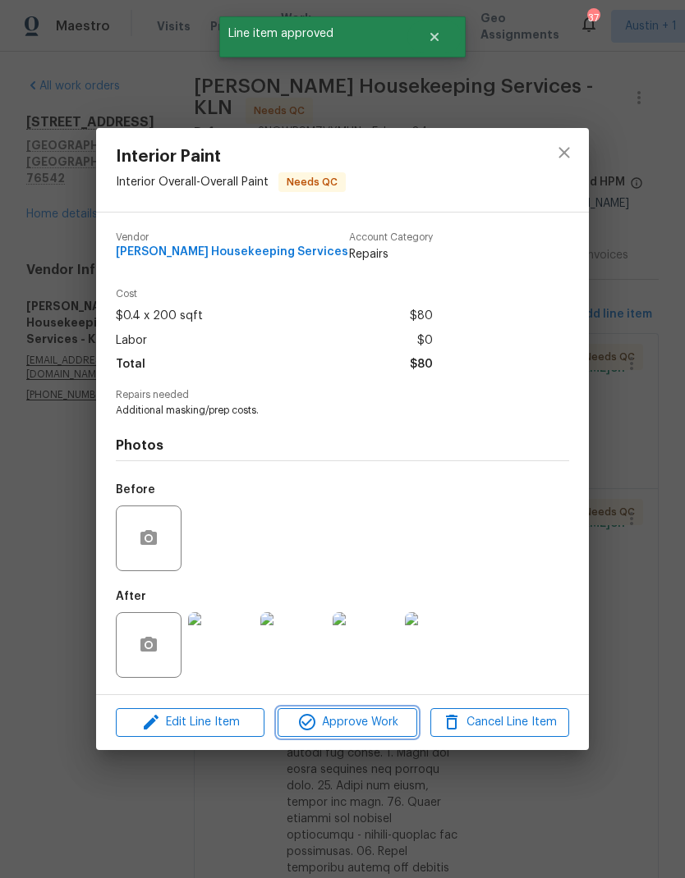
click at [381, 718] on span "Approve Work" at bounding box center [346, 723] width 129 height 21
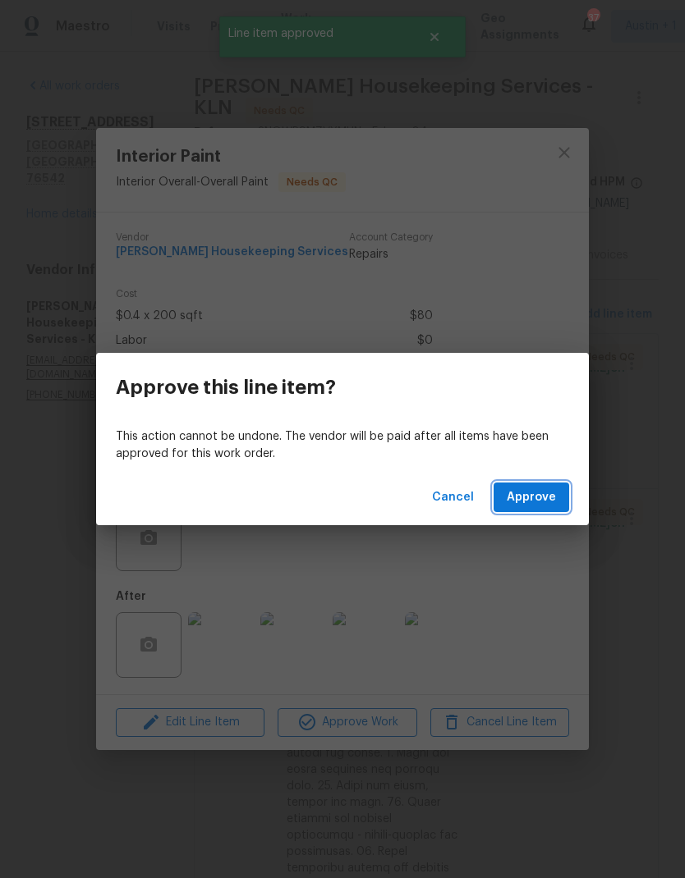
click at [533, 506] on span "Approve" at bounding box center [530, 498] width 49 height 21
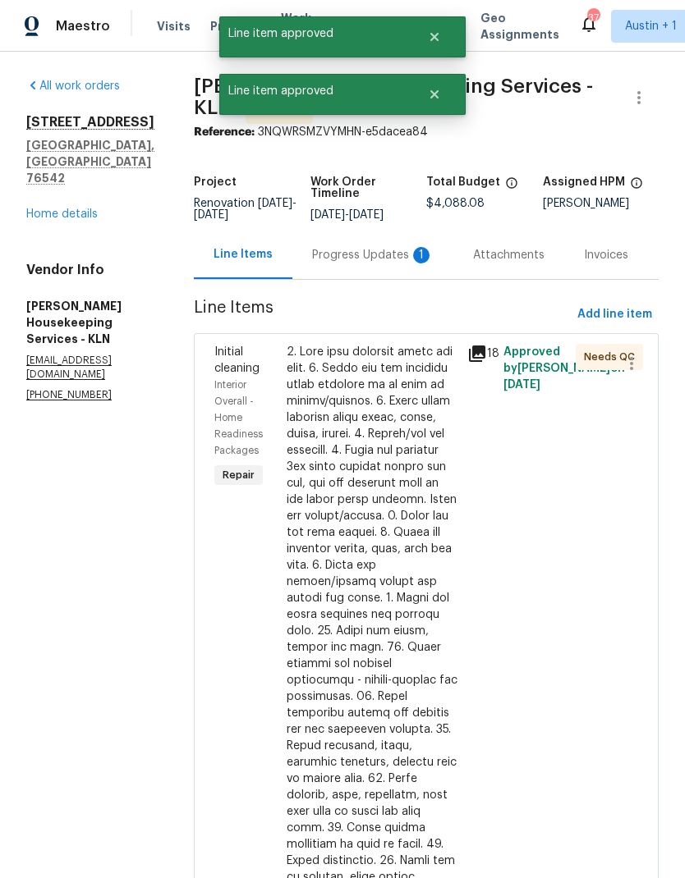
click at [401, 397] on div at bounding box center [371, 738] width 171 height 788
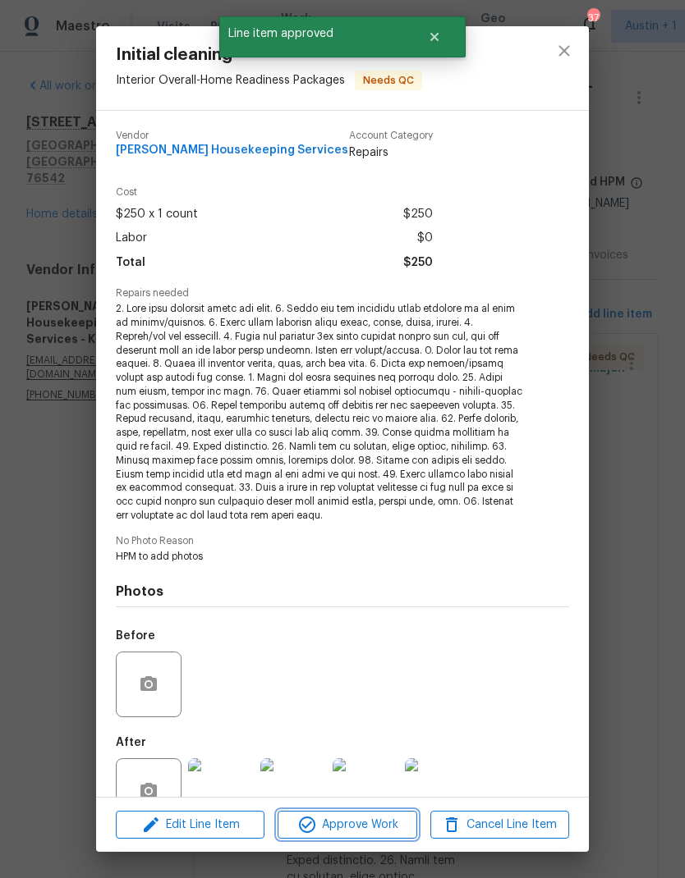
click at [356, 839] on button "Approve Work" at bounding box center [346, 825] width 139 height 29
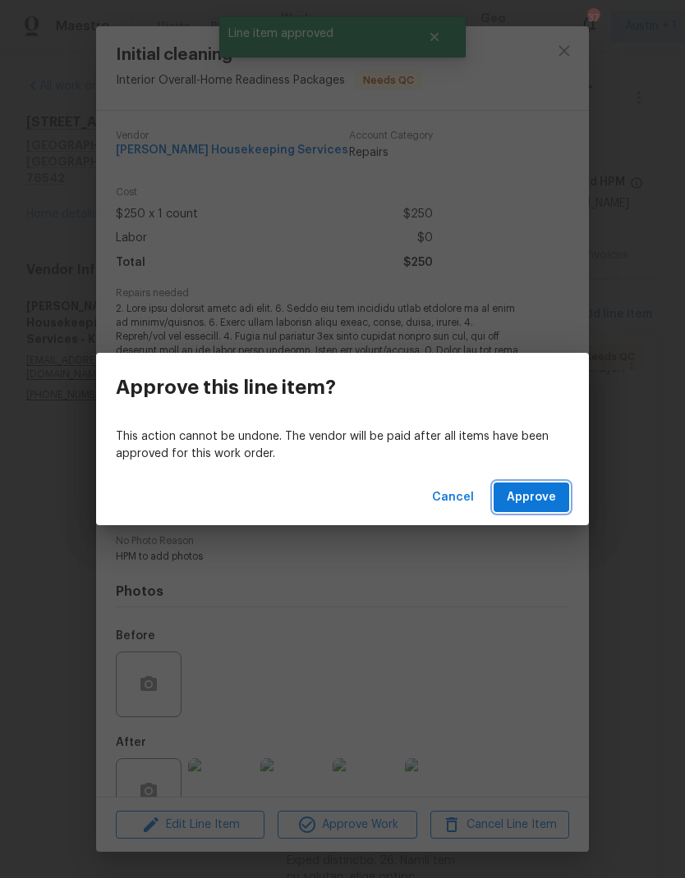
click at [546, 487] on button "Approve" at bounding box center [531, 498] width 76 height 30
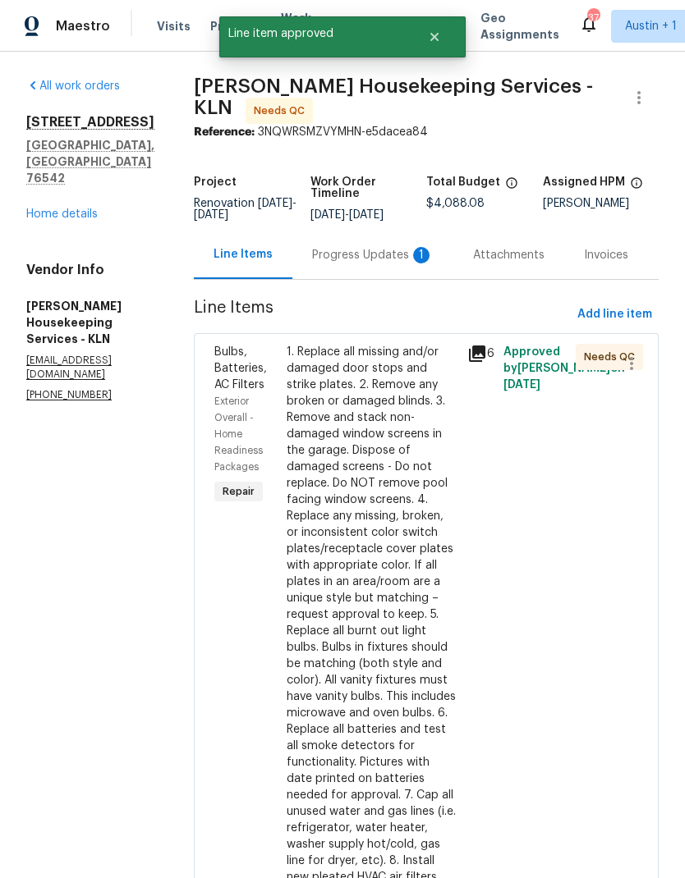
click at [367, 264] on div "Progress Updates 1" at bounding box center [372, 255] width 121 height 16
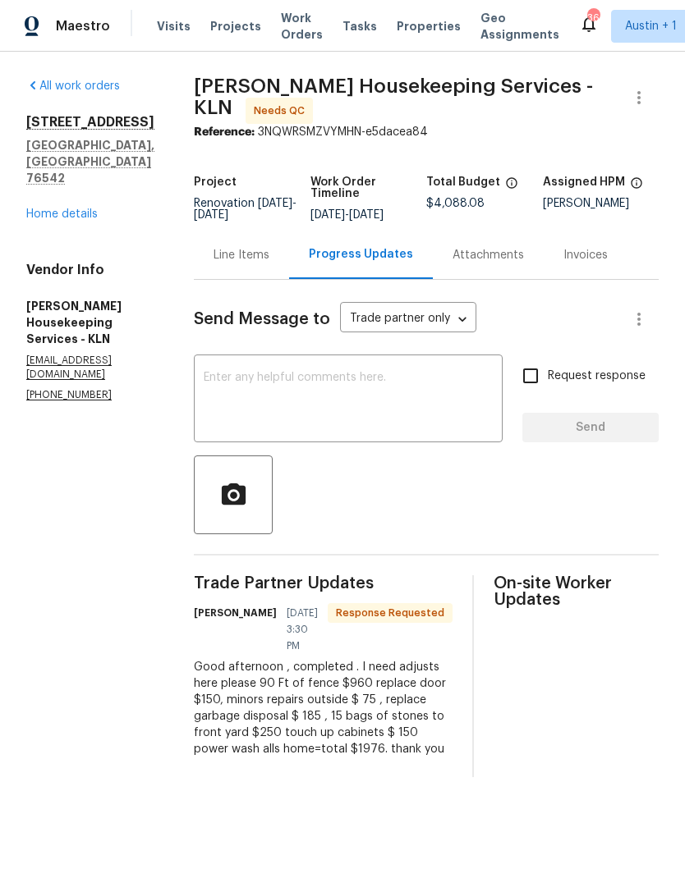
click at [258, 279] on div "Line Items" at bounding box center [241, 255] width 95 height 48
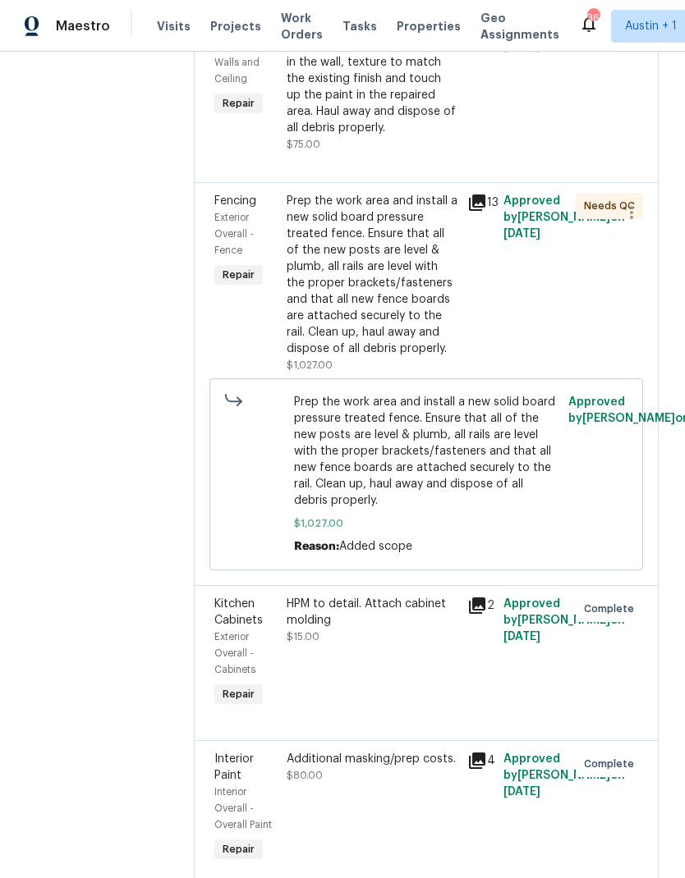
scroll to position [1525, 0]
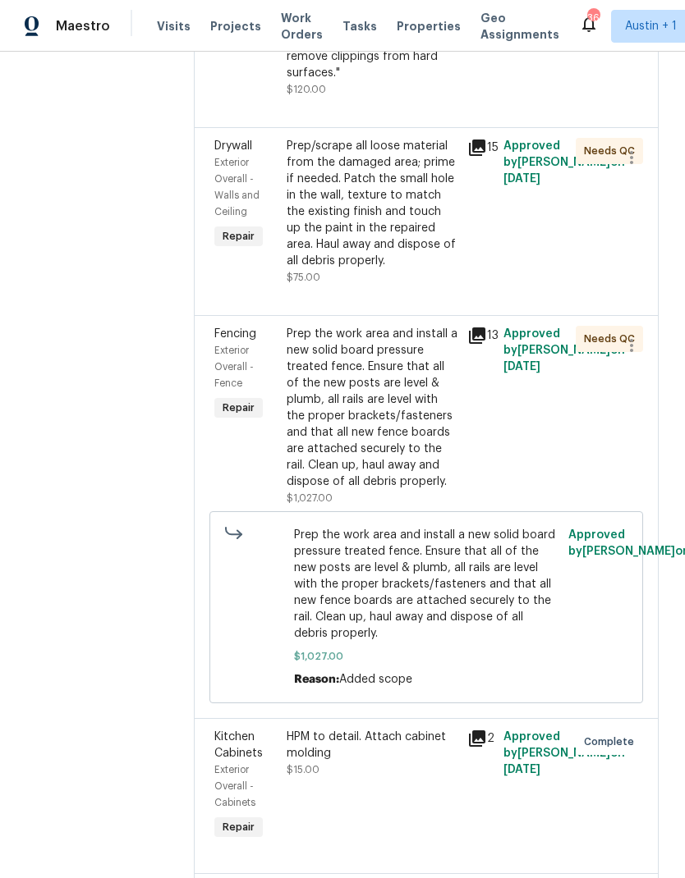
click at [418, 453] on div "Prep the work area and install a new solid board pressure treated fence. Ensure…" at bounding box center [371, 408] width 171 height 164
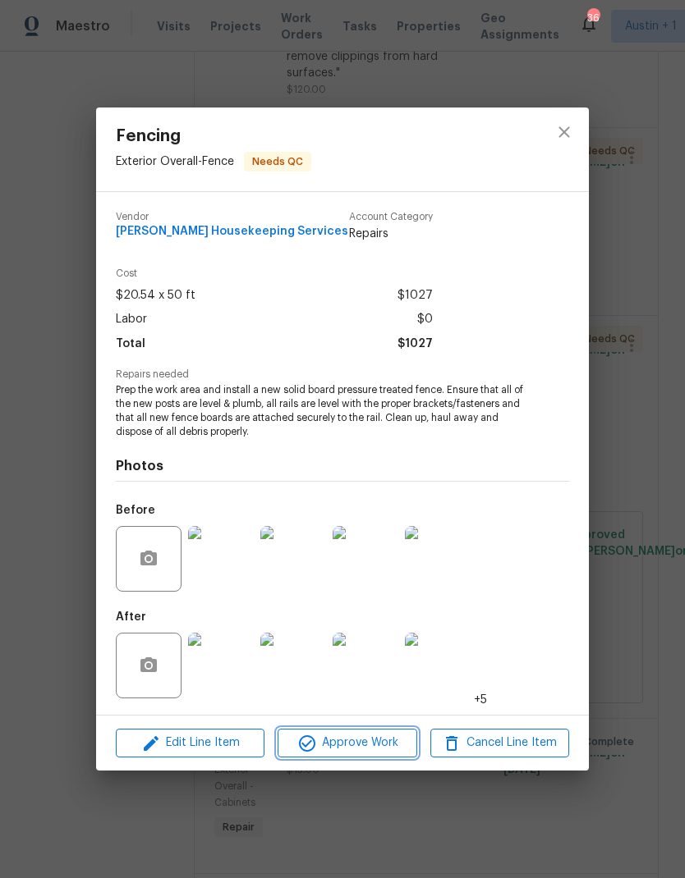
click at [379, 746] on span "Approve Work" at bounding box center [346, 743] width 129 height 21
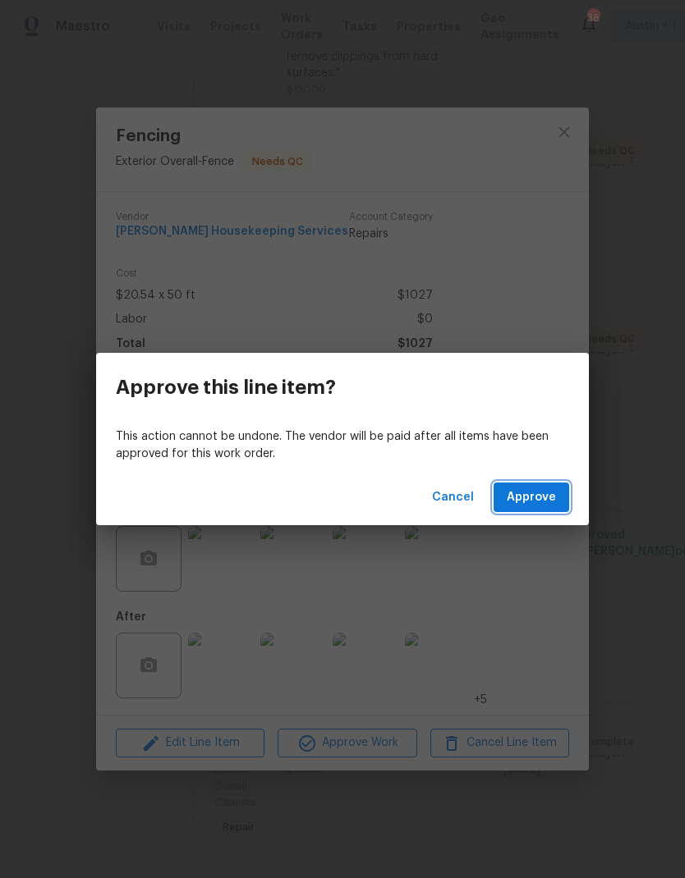
click at [528, 497] on span "Approve" at bounding box center [530, 498] width 49 height 21
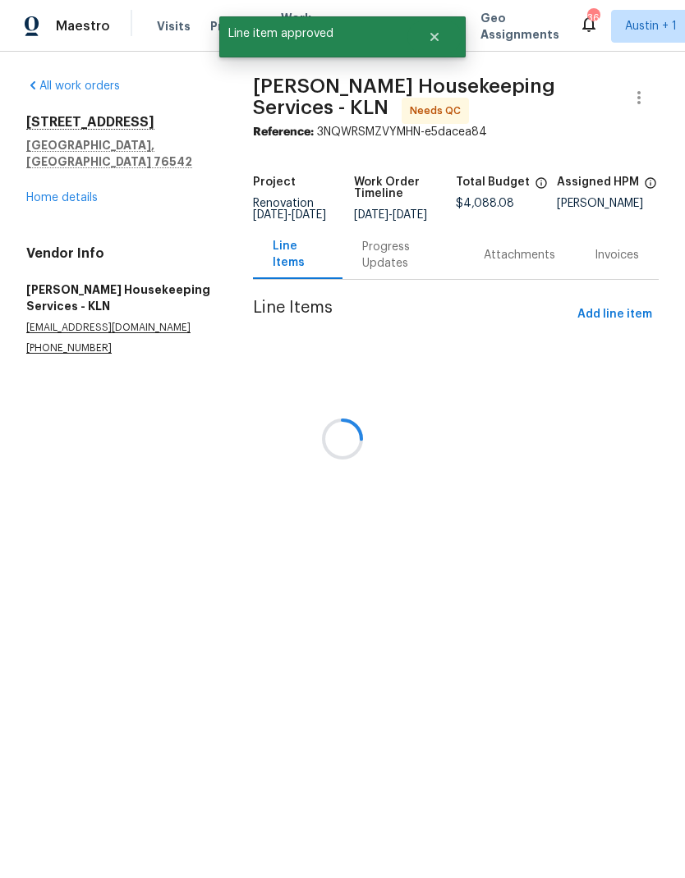
scroll to position [0, 0]
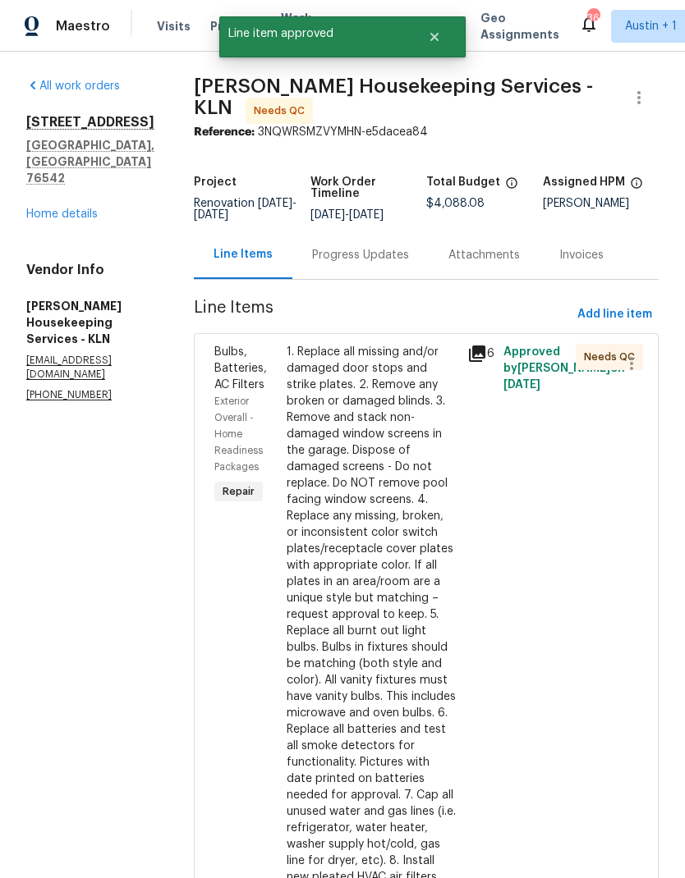
click at [420, 515] on div "1. Replace all missing and/or damaged door stops and strike plates. 2. Remove a…" at bounding box center [371, 615] width 171 height 542
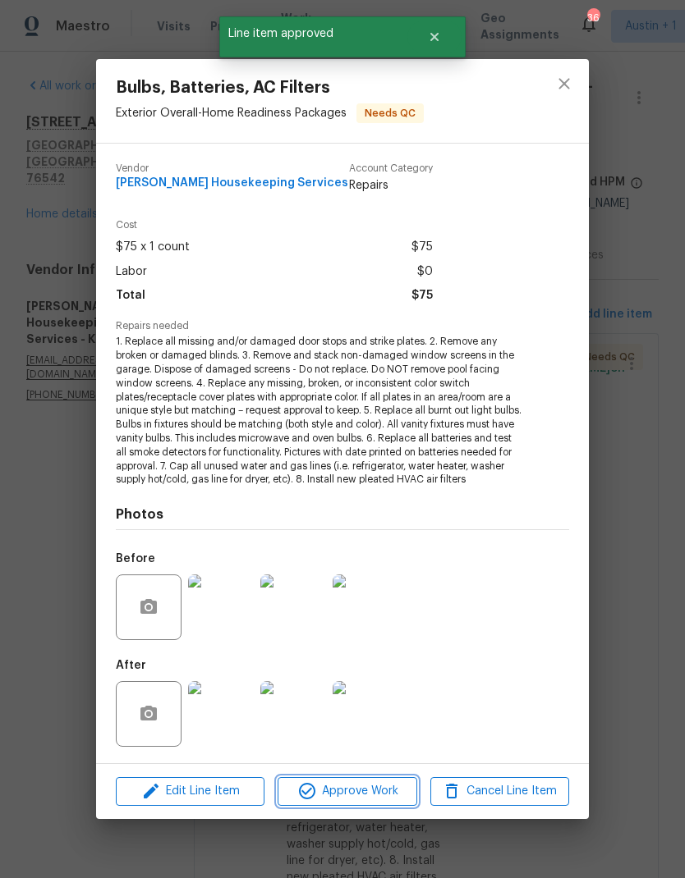
click at [354, 804] on button "Approve Work" at bounding box center [346, 791] width 139 height 29
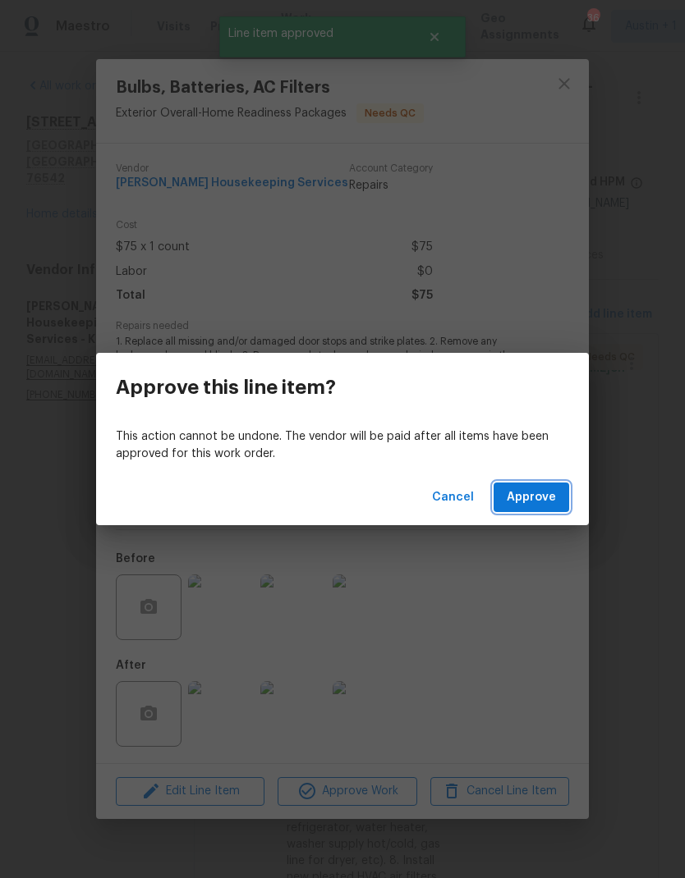
click at [548, 497] on span "Approve" at bounding box center [530, 498] width 49 height 21
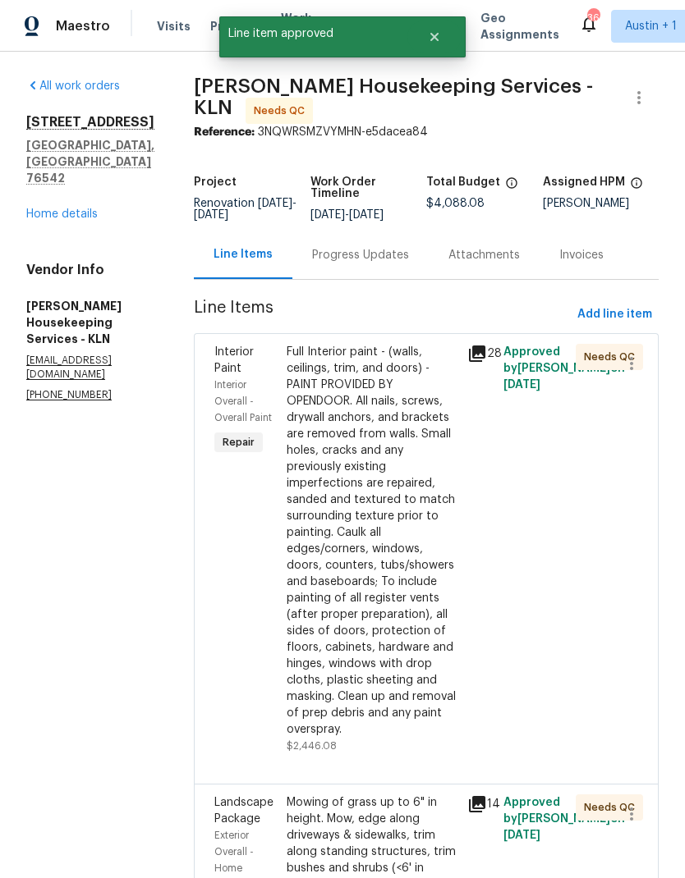
click at [401, 554] on div "Full Interior paint - (walls, ceilings, trim, and doors) - PAINT PROVIDED BY OP…" at bounding box center [371, 541] width 171 height 394
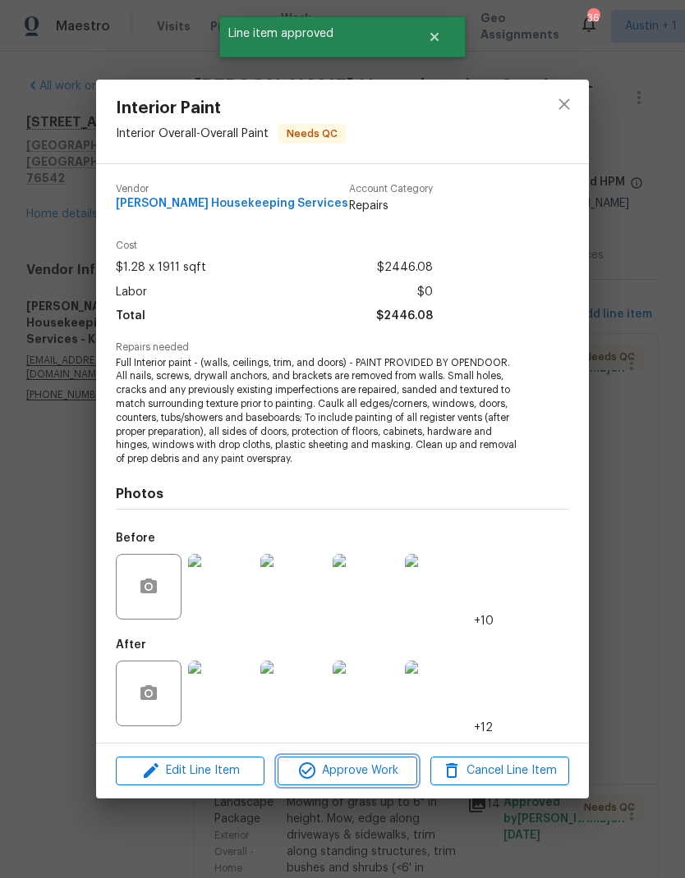
click at [390, 774] on span "Approve Work" at bounding box center [346, 771] width 129 height 21
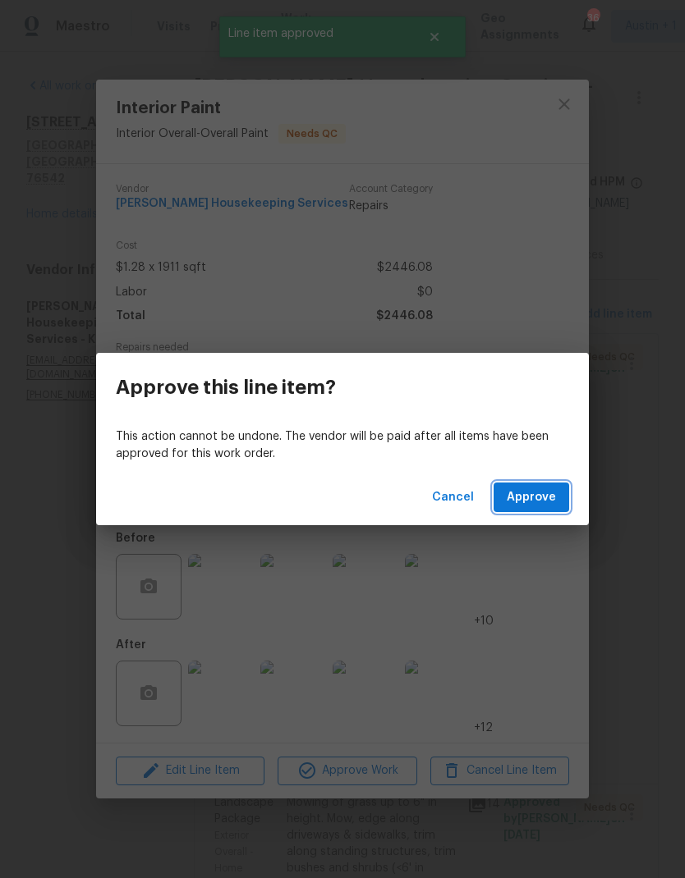
click at [544, 488] on span "Approve" at bounding box center [530, 498] width 49 height 21
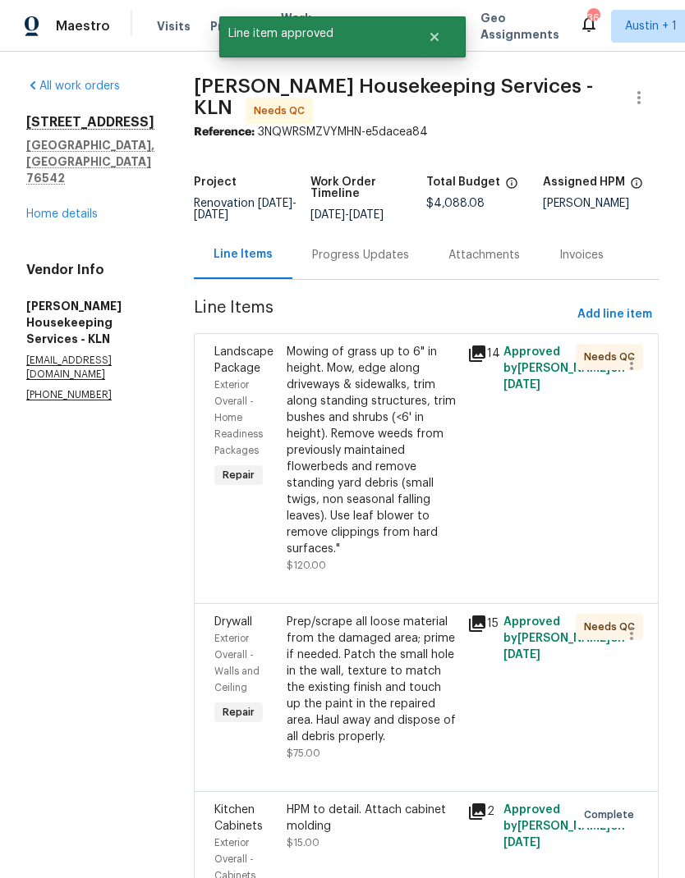
click at [406, 464] on div "Mowing of grass up to 6" in height. Mow, edge along driveways & sidewalks, trim…" at bounding box center [371, 450] width 171 height 213
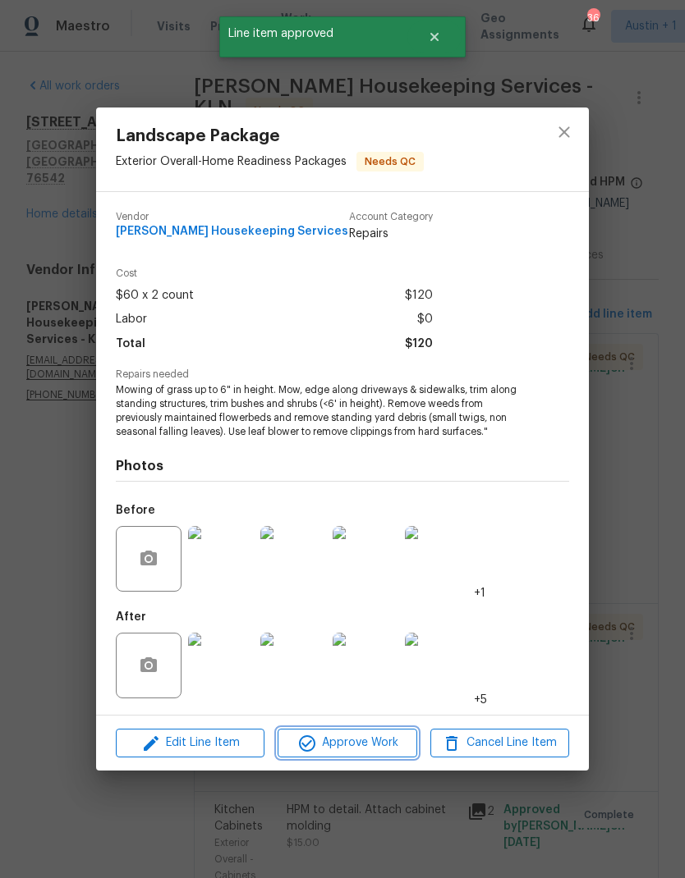
click at [397, 753] on span "Approve Work" at bounding box center [346, 743] width 129 height 21
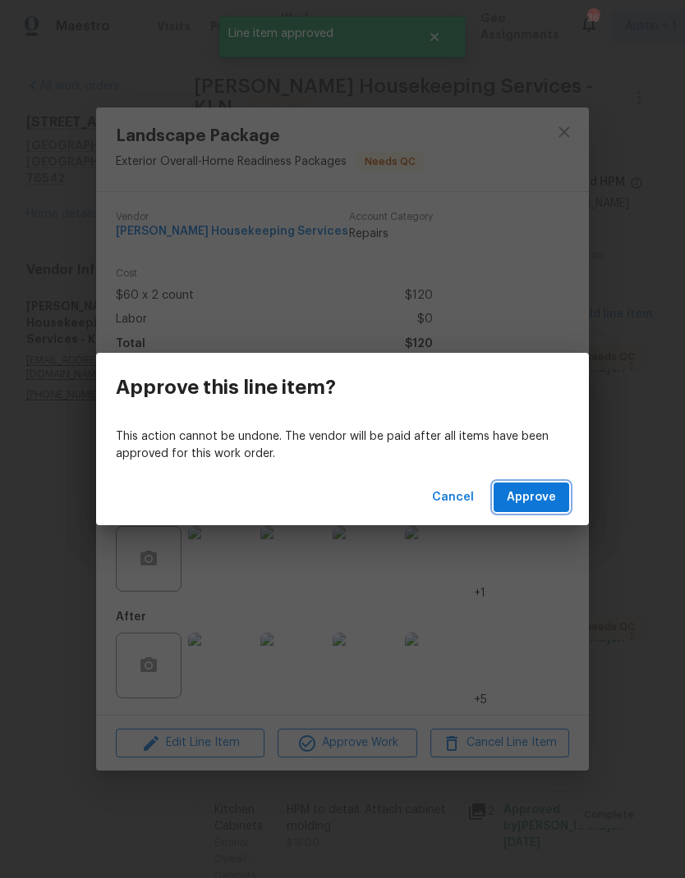
click at [543, 499] on span "Approve" at bounding box center [530, 498] width 49 height 21
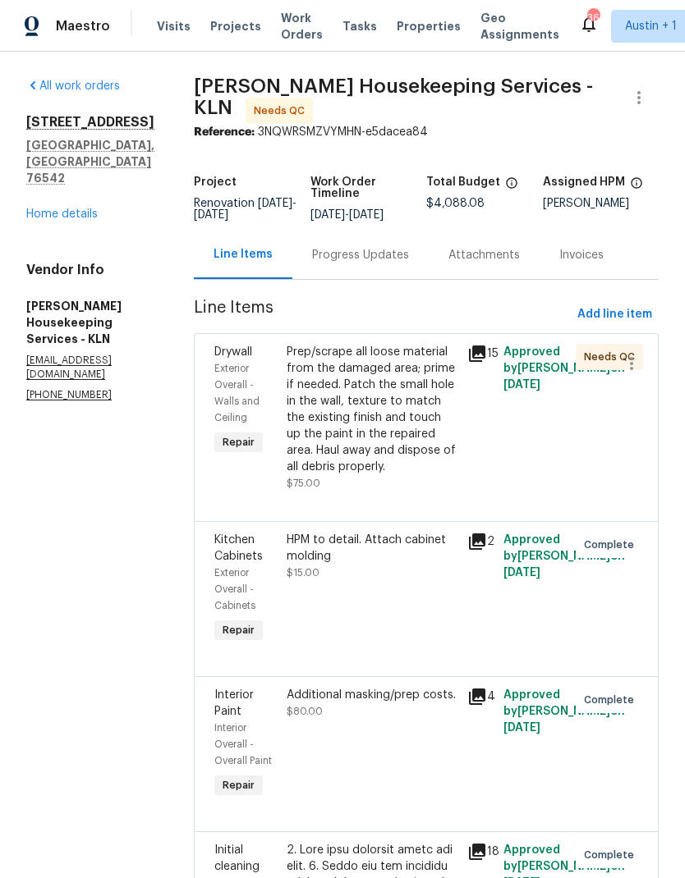
click at [75, 209] on link "Home details" at bounding box center [61, 214] width 71 height 11
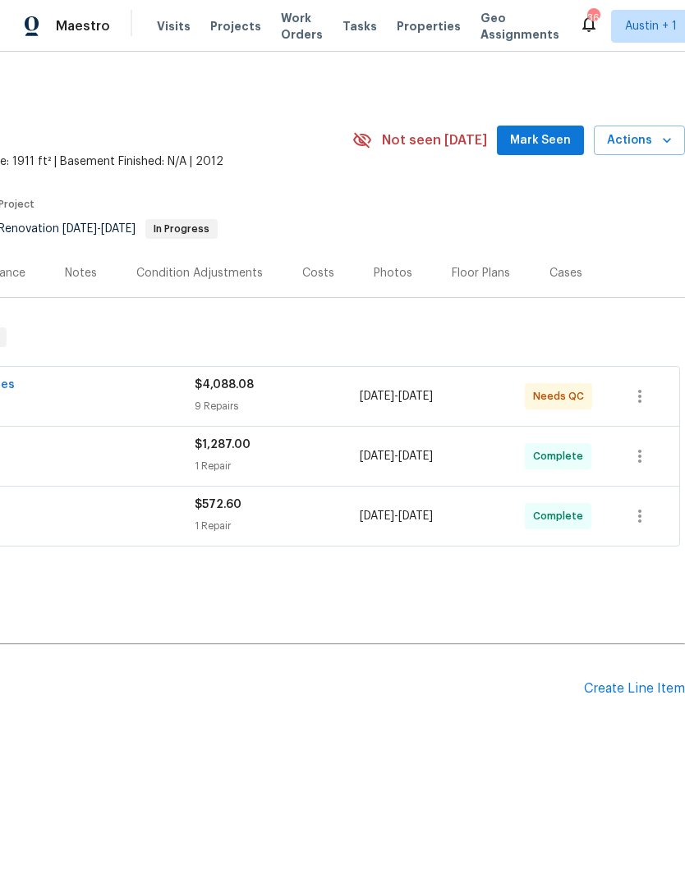
click at [641, 688] on div "Create Line Item" at bounding box center [634, 689] width 101 height 16
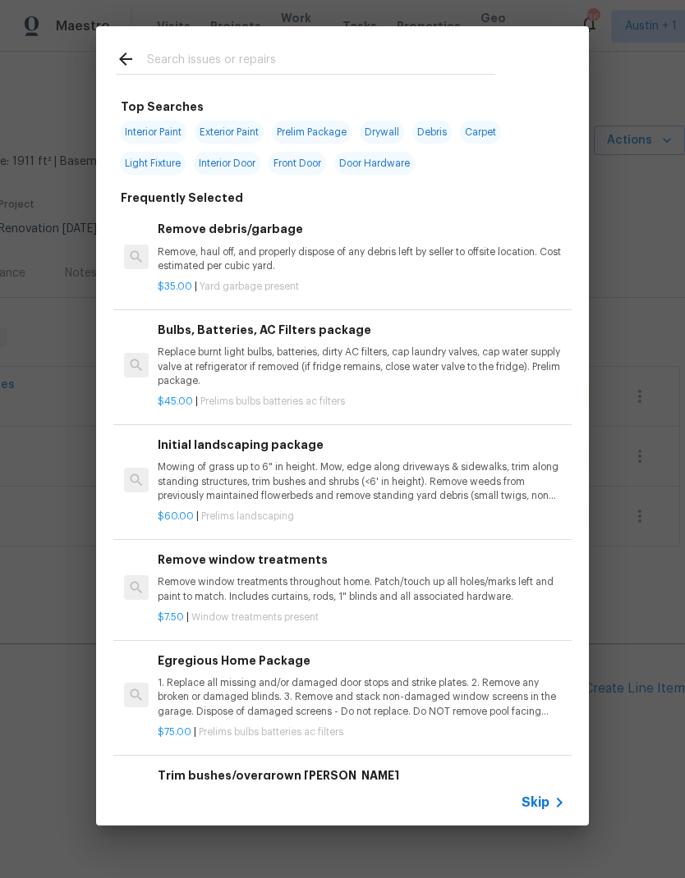
scroll to position [0, 243]
click at [629, 241] on div "Top Searches Interior Paint Exterior Paint Prelim Package Drywall Debris Carpet…" at bounding box center [342, 426] width 685 height 852
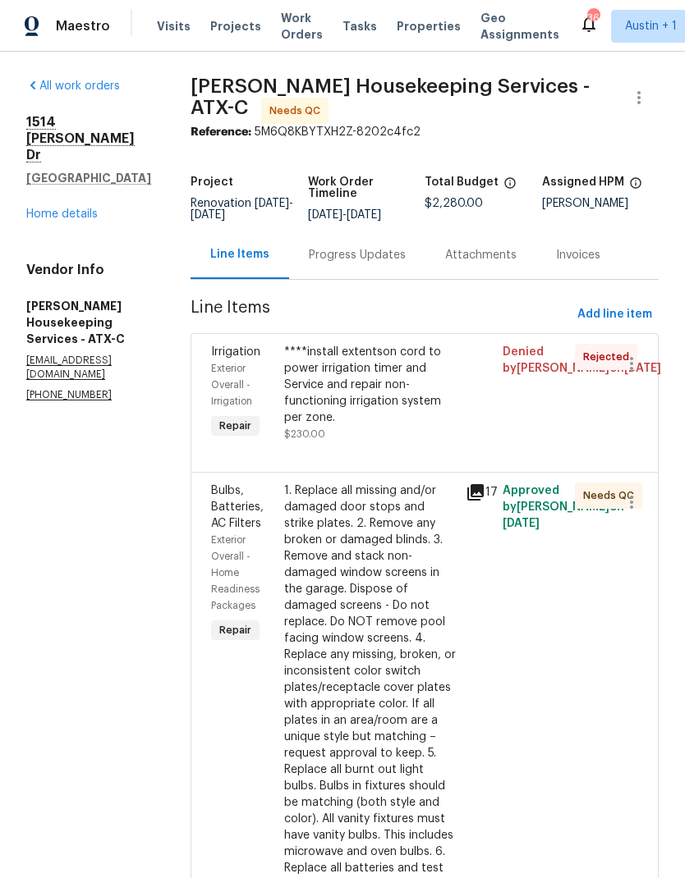
click at [399, 424] on div "****install extentson cord to power irrigation timer and Service and repair non…" at bounding box center [370, 385] width 172 height 82
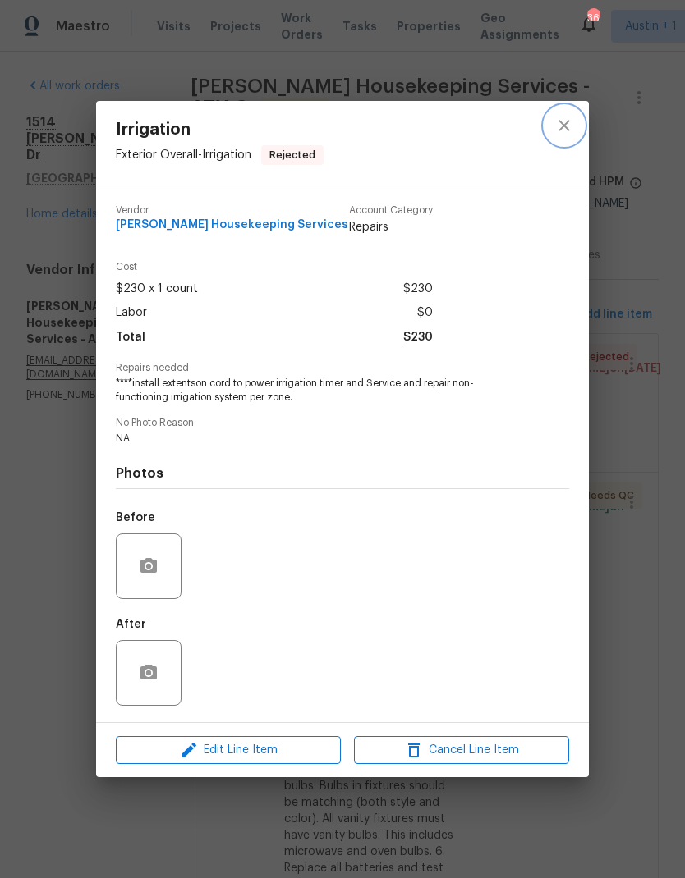
click at [569, 125] on icon "close" at bounding box center [564, 126] width 20 height 20
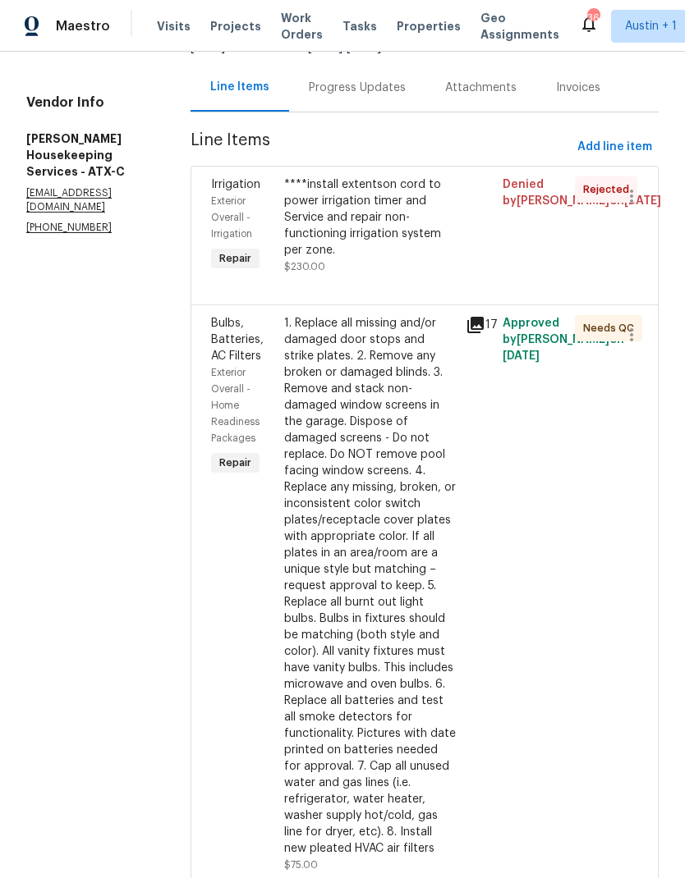
scroll to position [206, 0]
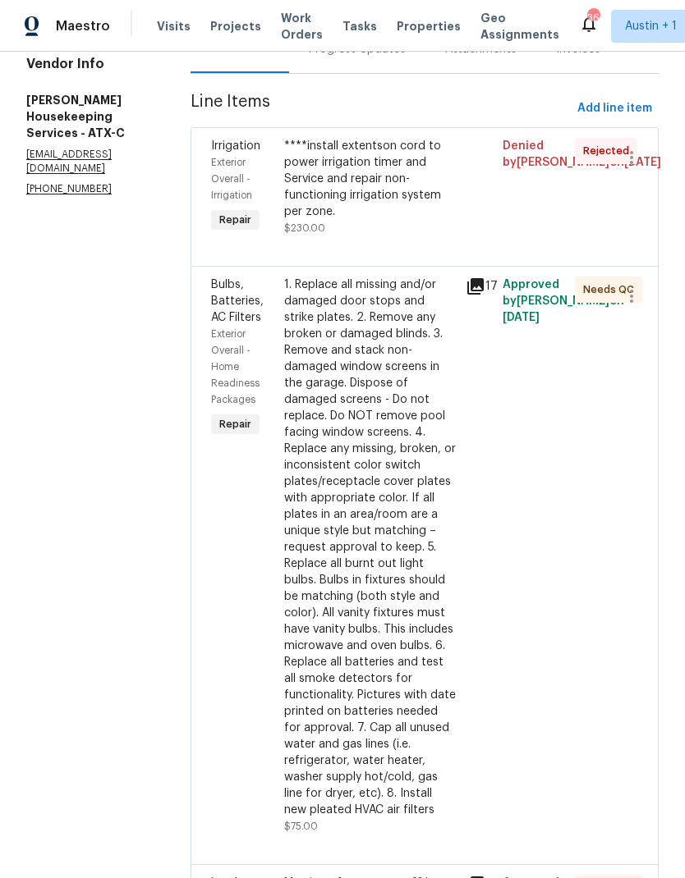
click at [403, 488] on div "1. Replace all missing and/or damaged door stops and strike plates. 2. Remove a…" at bounding box center [370, 548] width 172 height 542
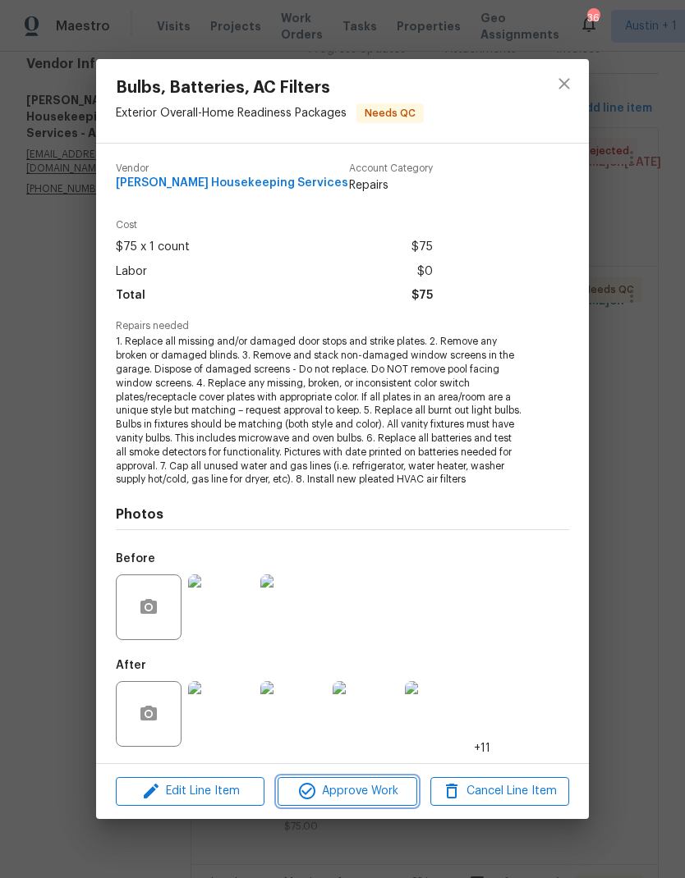
click at [358, 787] on span "Approve Work" at bounding box center [346, 791] width 129 height 21
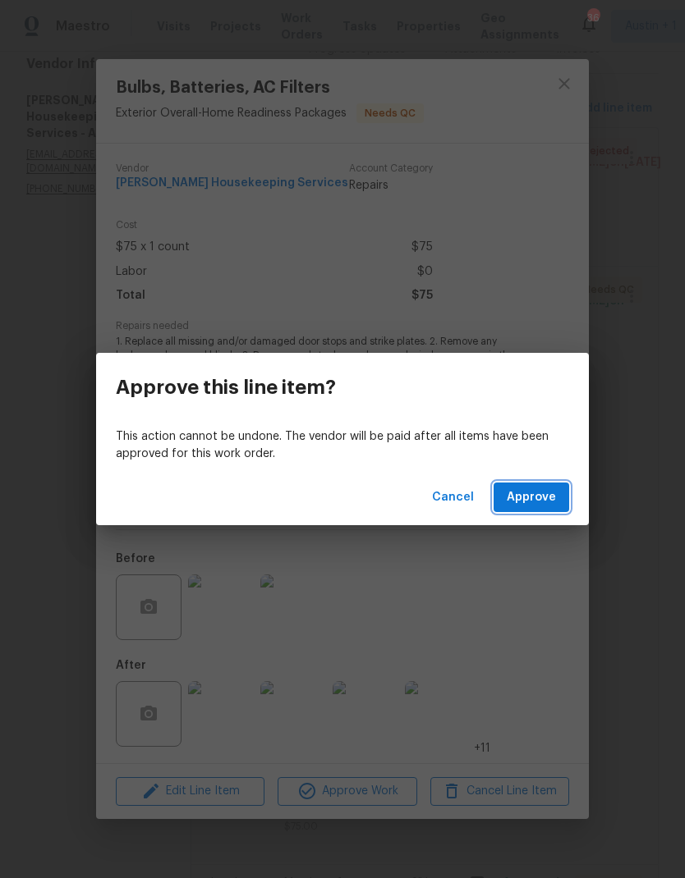
click at [539, 506] on span "Approve" at bounding box center [530, 498] width 49 height 21
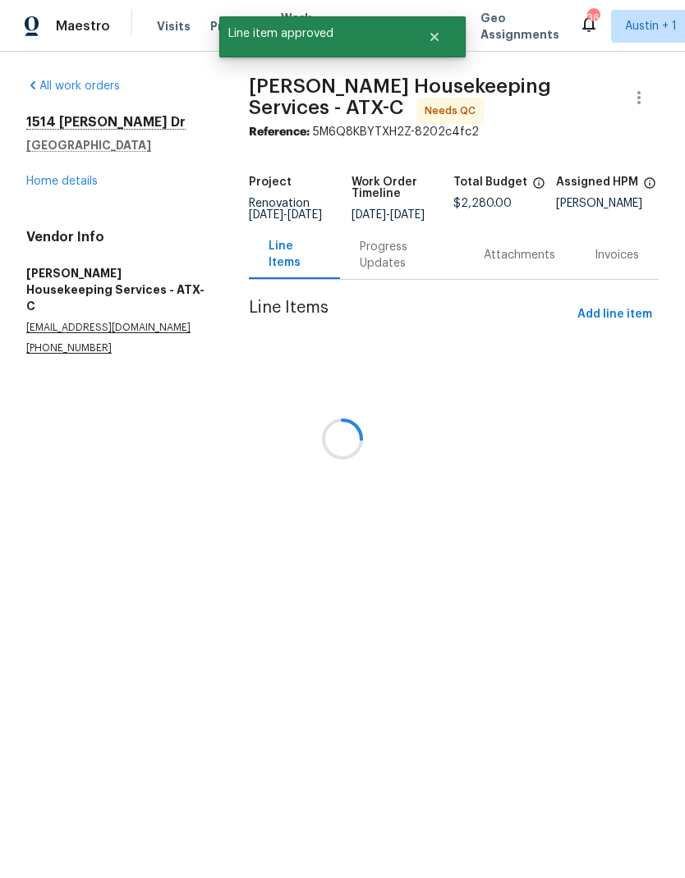
scroll to position [0, 0]
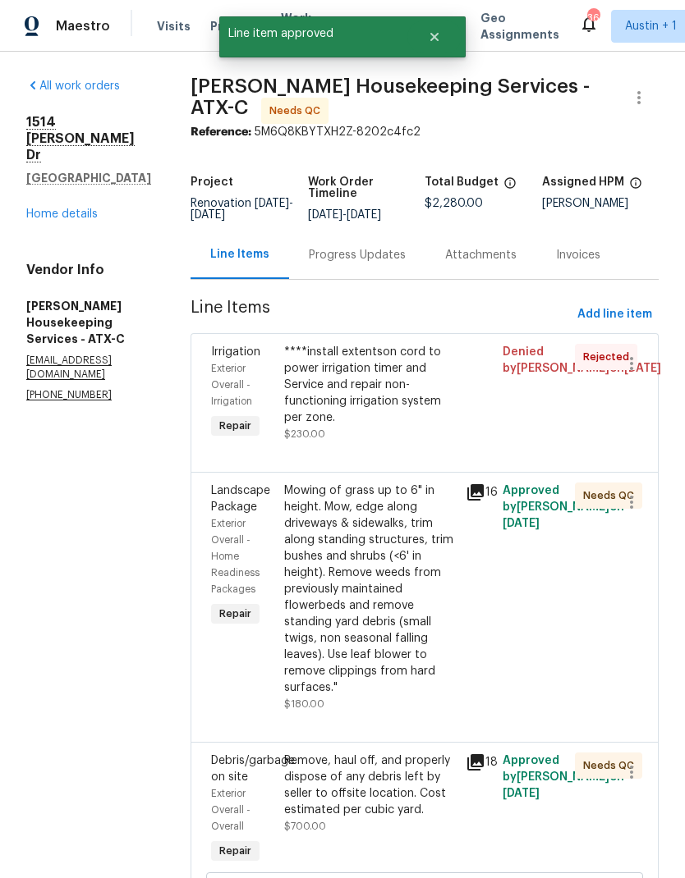
click at [419, 594] on div "Mowing of grass up to 6" in height. Mow, edge along driveways & sidewalks, trim…" at bounding box center [370, 589] width 172 height 213
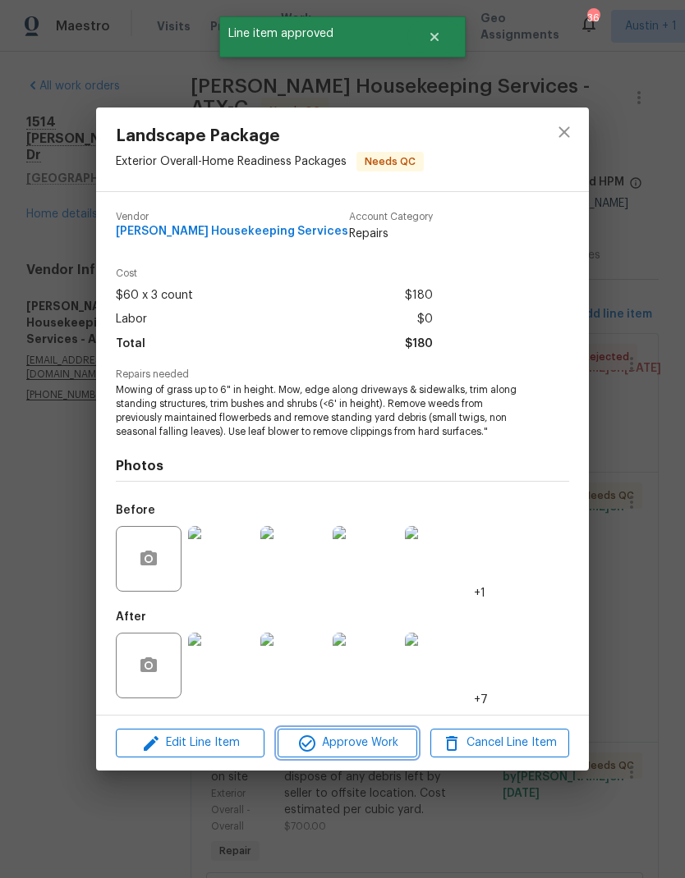
click at [391, 744] on span "Approve Work" at bounding box center [346, 743] width 129 height 21
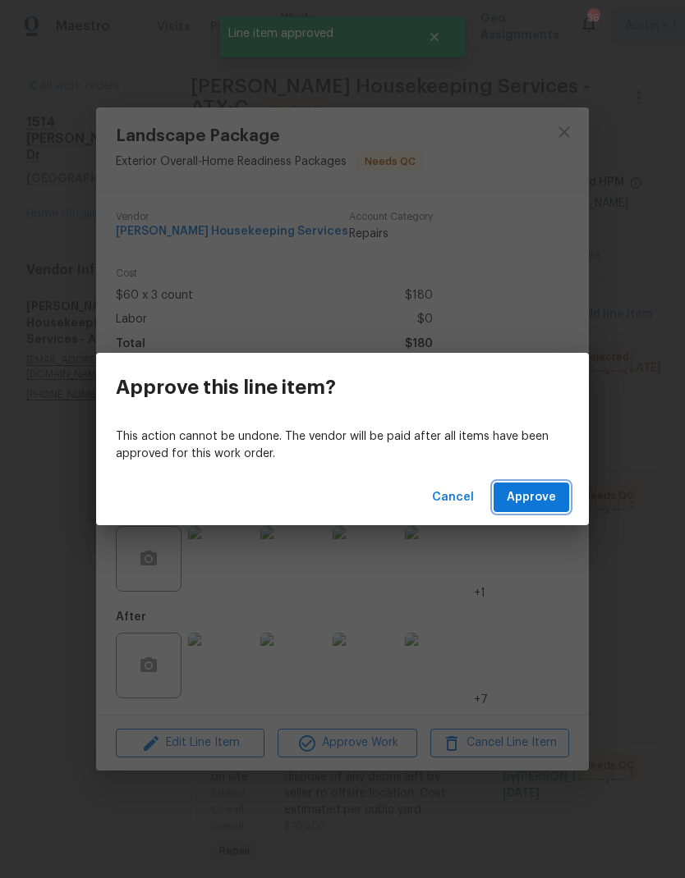
click at [547, 499] on span "Approve" at bounding box center [530, 498] width 49 height 21
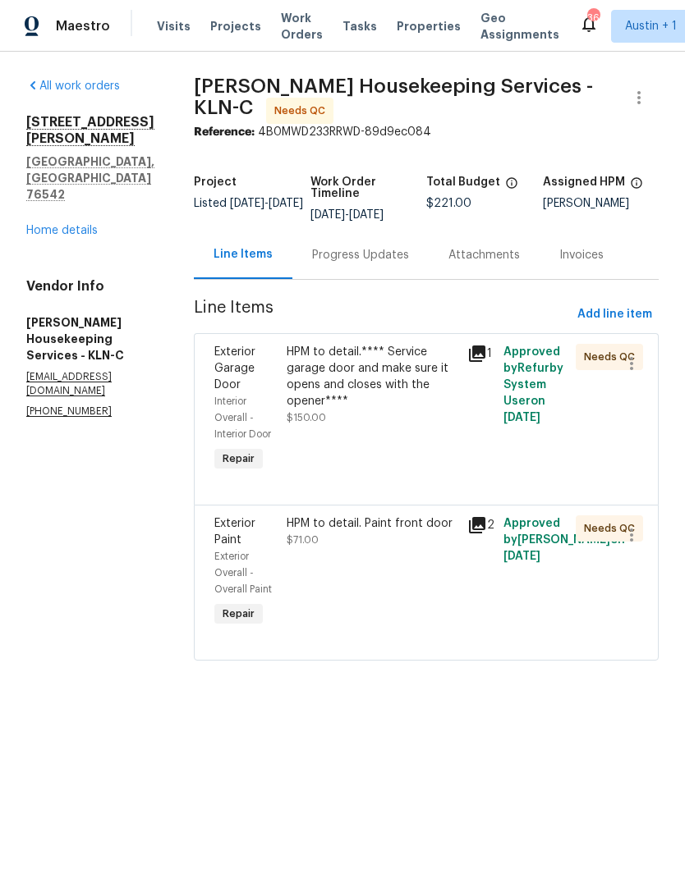
click at [417, 401] on div "HPM to detail.**** Service garage door and make sure it opens and closes with t…" at bounding box center [371, 377] width 171 height 66
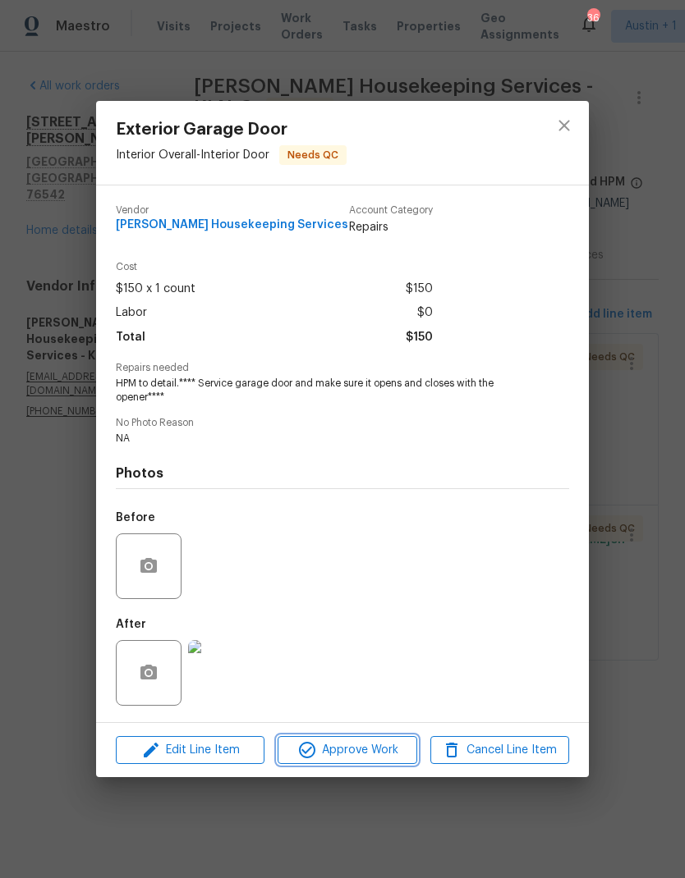
click at [382, 763] on button "Approve Work" at bounding box center [346, 750] width 139 height 29
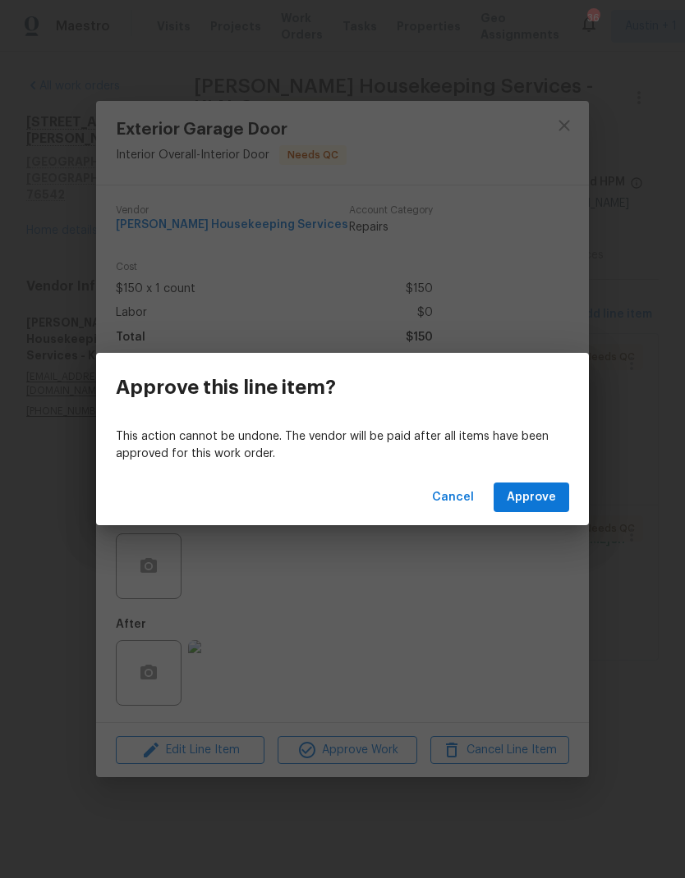
click at [546, 504] on span "Approve" at bounding box center [530, 498] width 49 height 21
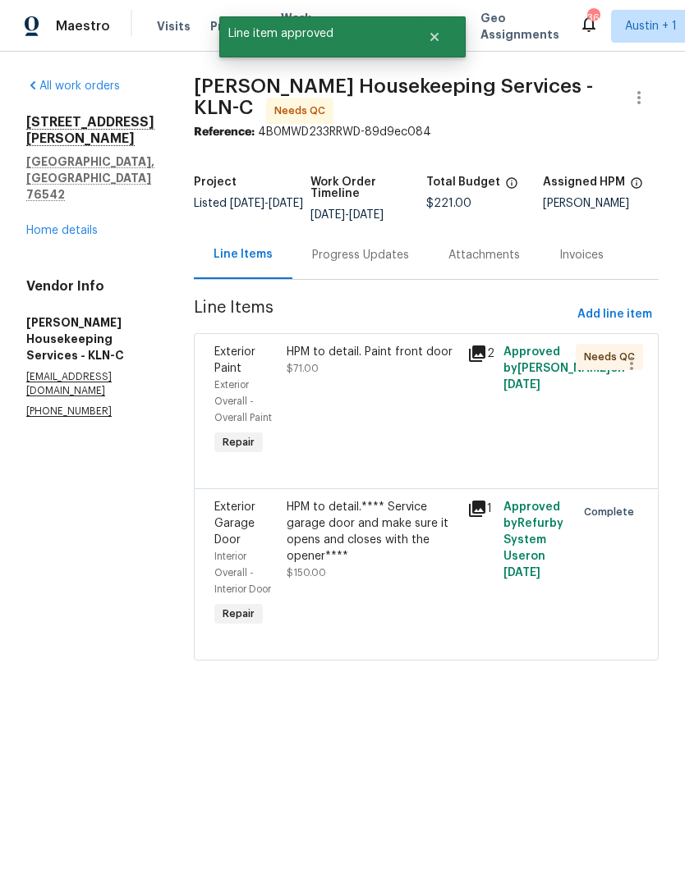
click at [406, 430] on div "HPM to detail. Paint front door $71.00" at bounding box center [372, 401] width 181 height 125
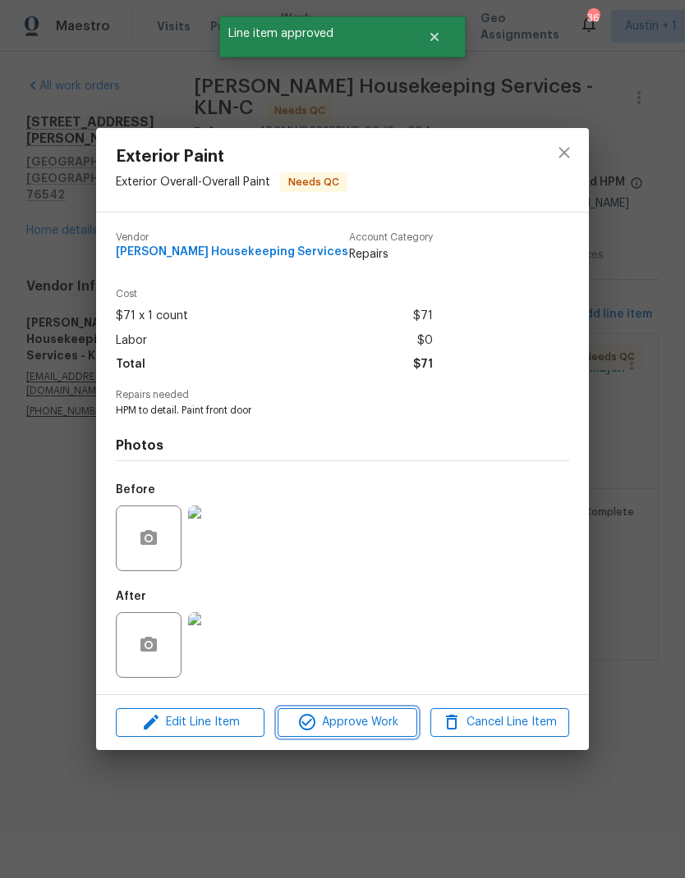
click at [367, 726] on span "Approve Work" at bounding box center [346, 723] width 129 height 21
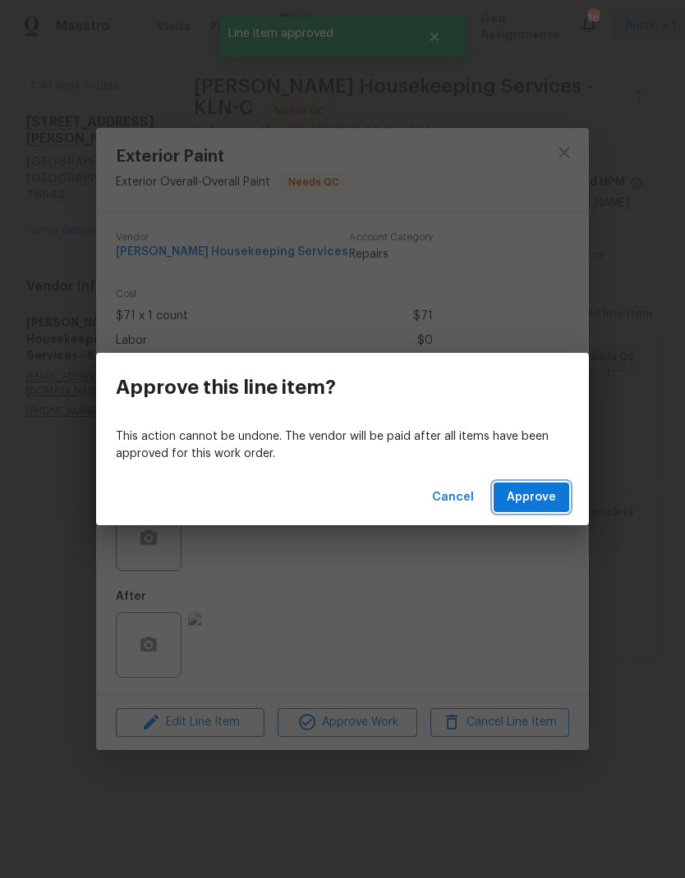
click at [542, 510] on button "Approve" at bounding box center [531, 498] width 76 height 30
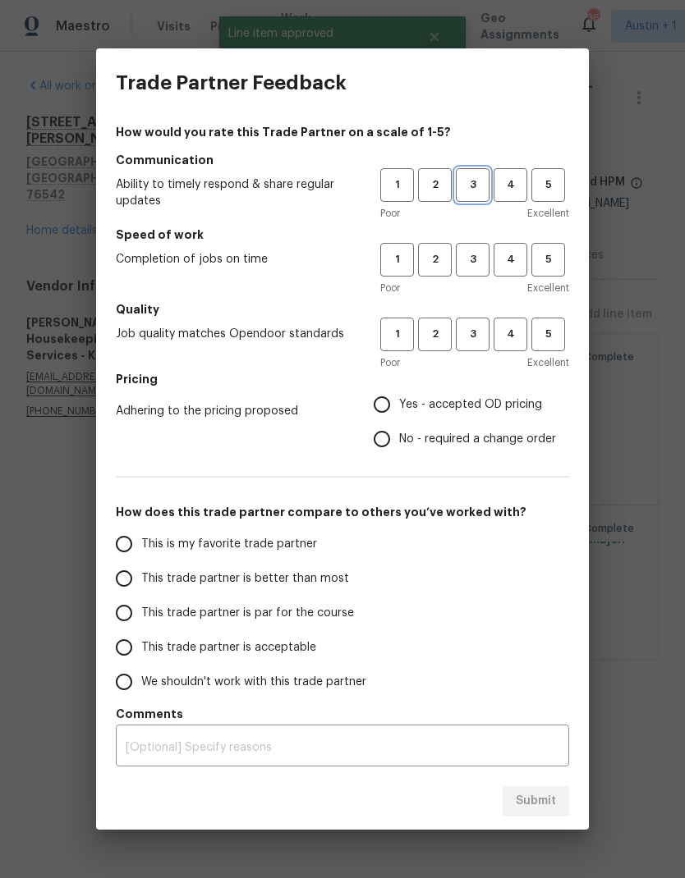
click at [482, 186] on span "3" at bounding box center [472, 185] width 30 height 19
click at [470, 258] on span "3" at bounding box center [472, 259] width 30 height 19
click at [485, 329] on span "3" at bounding box center [472, 334] width 30 height 19
click at [393, 396] on input "Yes - accepted OD pricing" at bounding box center [381, 404] width 34 height 34
radio input "true"
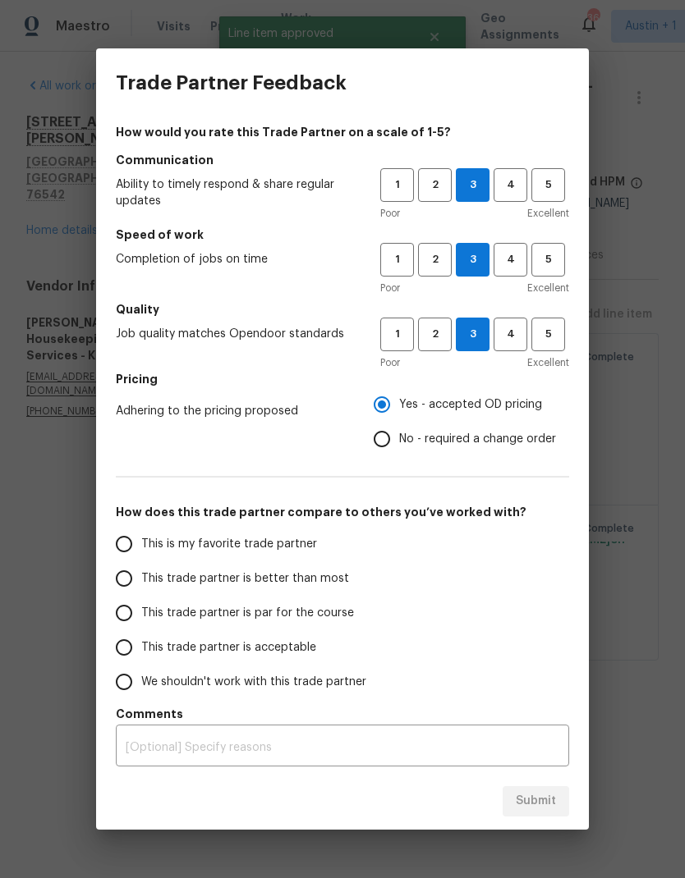
click at [137, 618] on input "This trade partner is par for the course" at bounding box center [124, 613] width 34 height 34
click at [542, 804] on span "Submit" at bounding box center [536, 801] width 40 height 21
radio input "true"
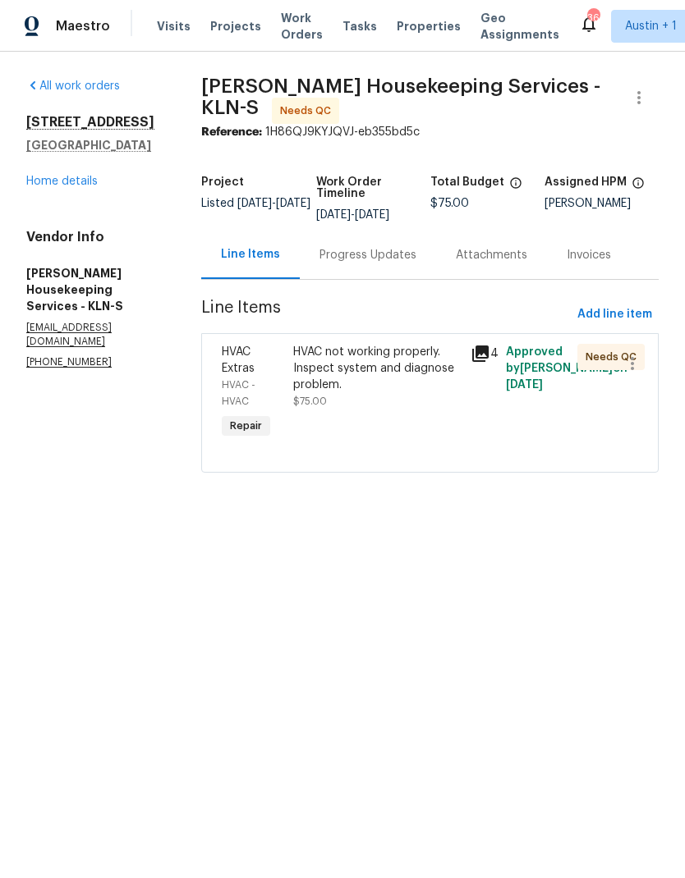
click at [410, 264] on div "Progress Updates" at bounding box center [367, 255] width 97 height 16
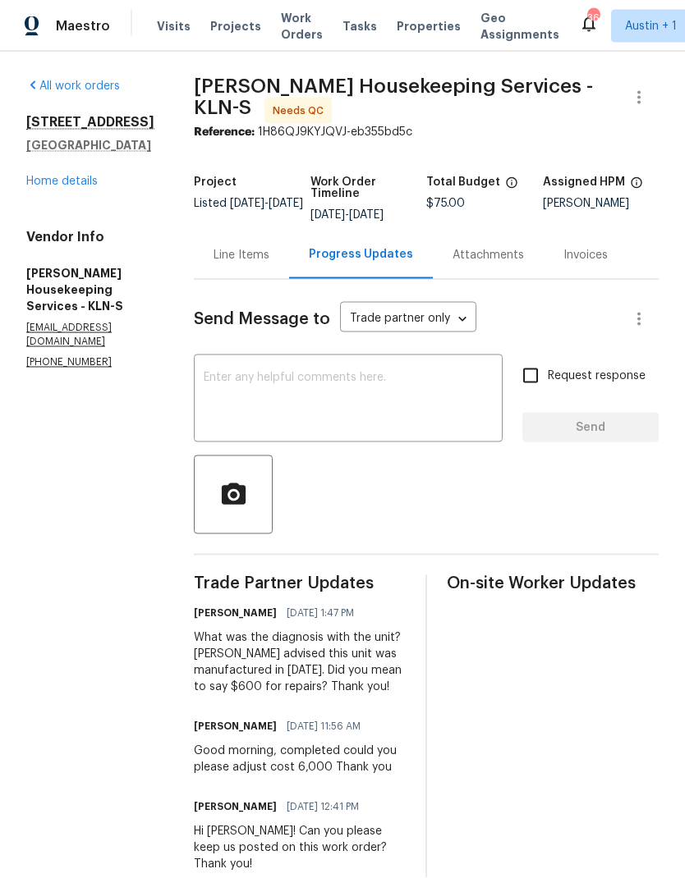
scroll to position [52, 0]
click at [95, 176] on link "Home details" at bounding box center [61, 181] width 71 height 11
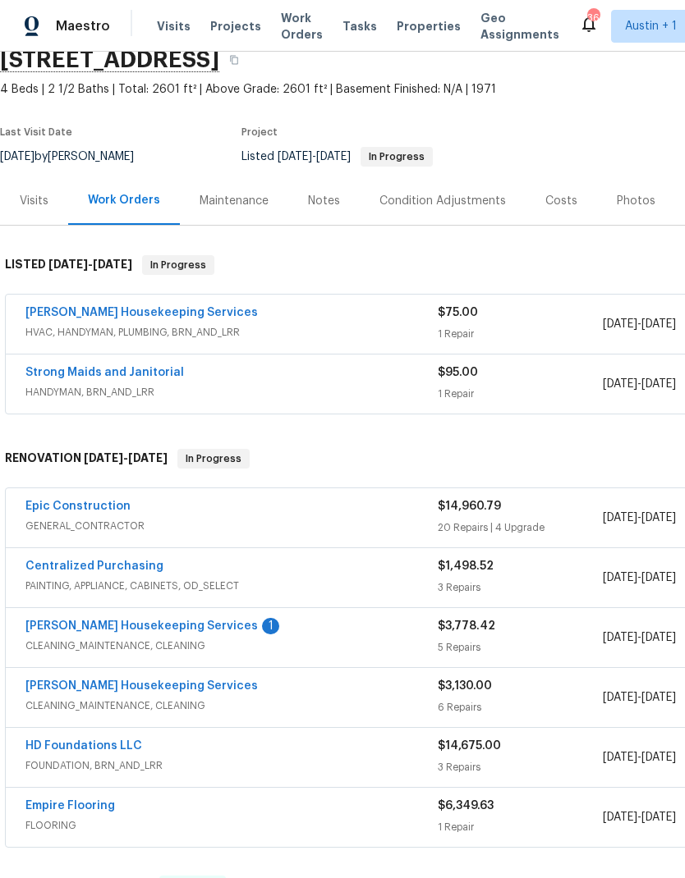
scroll to position [42, 0]
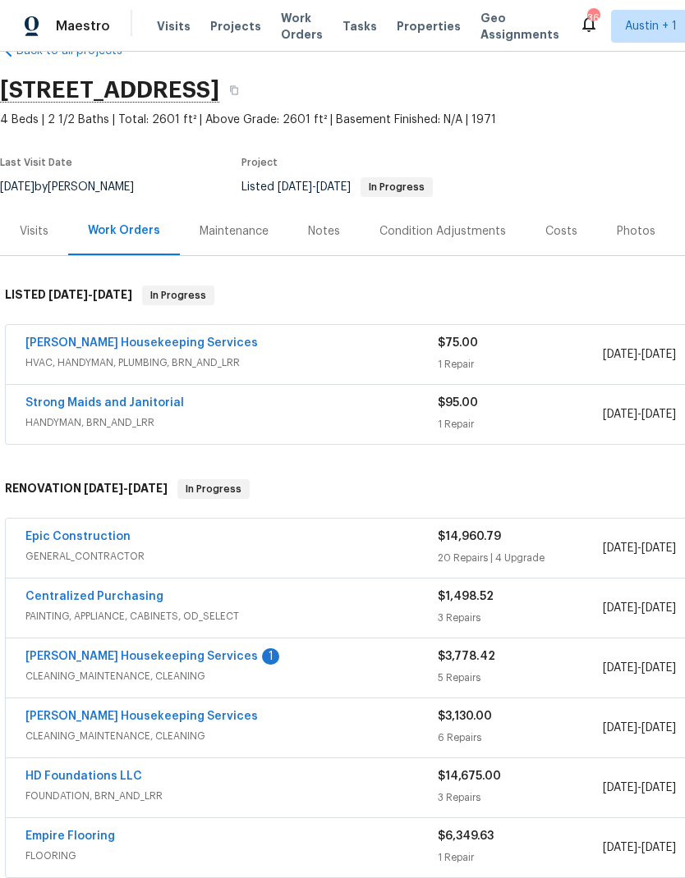
click at [53, 227] on div "Visits" at bounding box center [34, 231] width 68 height 48
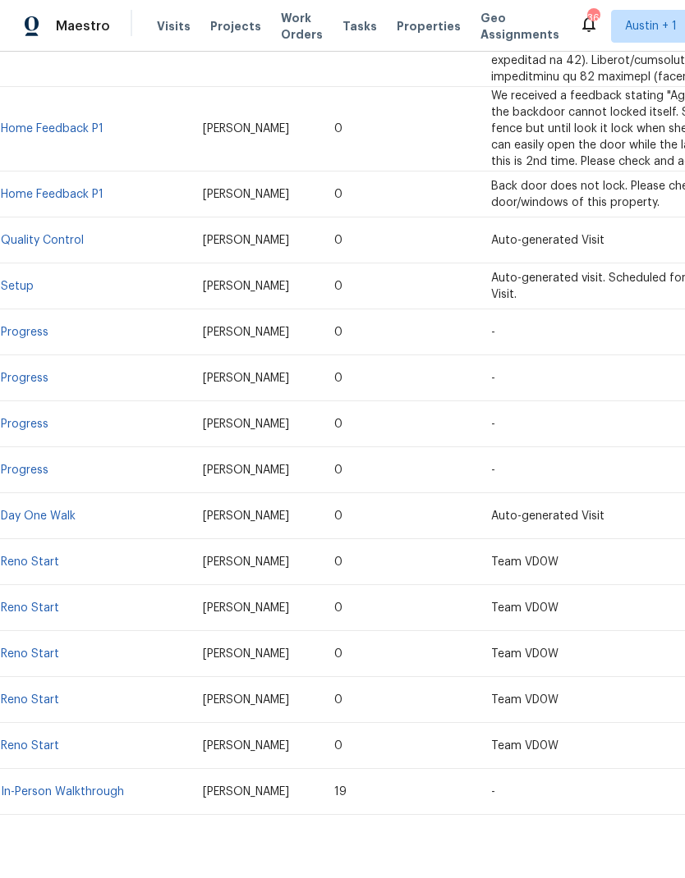
scroll to position [777, 0]
click at [111, 787] on link "In-Person Walkthrough" at bounding box center [62, 792] width 123 height 11
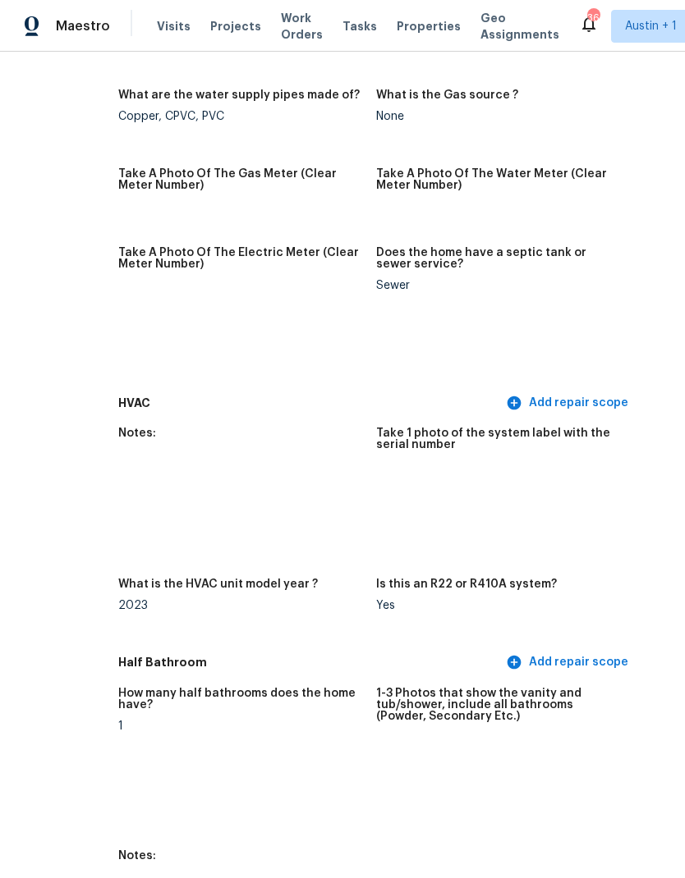
scroll to position [1527, 82]
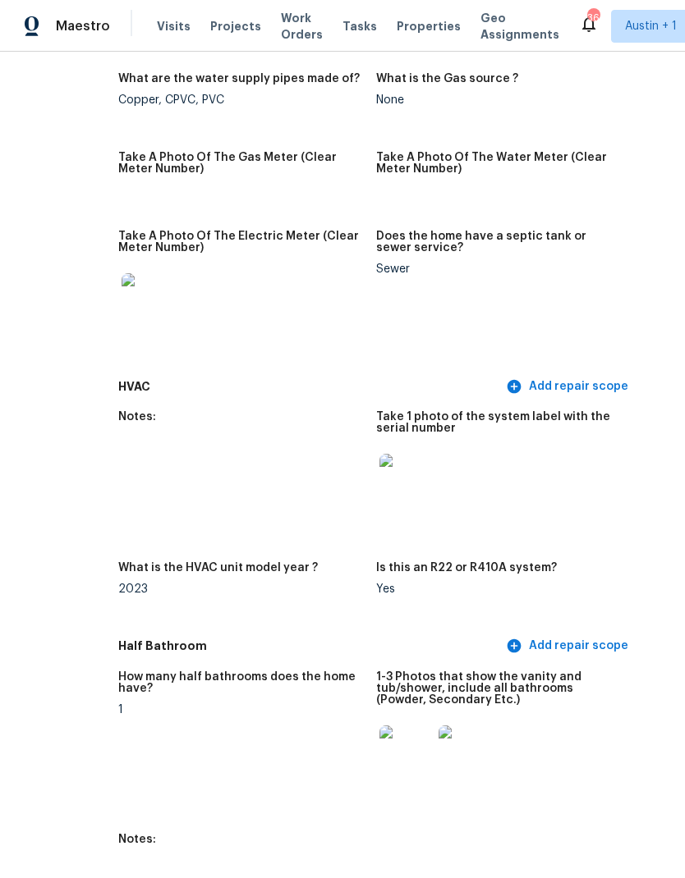
click at [390, 470] on img at bounding box center [405, 480] width 53 height 53
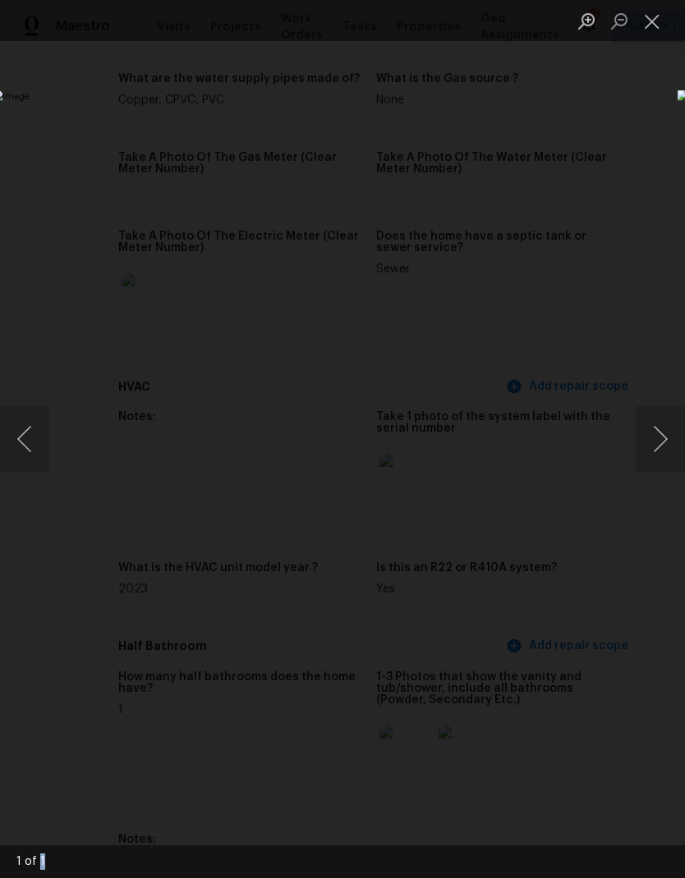
click at [657, 25] on button "Close lightbox" at bounding box center [651, 21] width 33 height 29
